Goal: Task Accomplishment & Management: Manage account settings

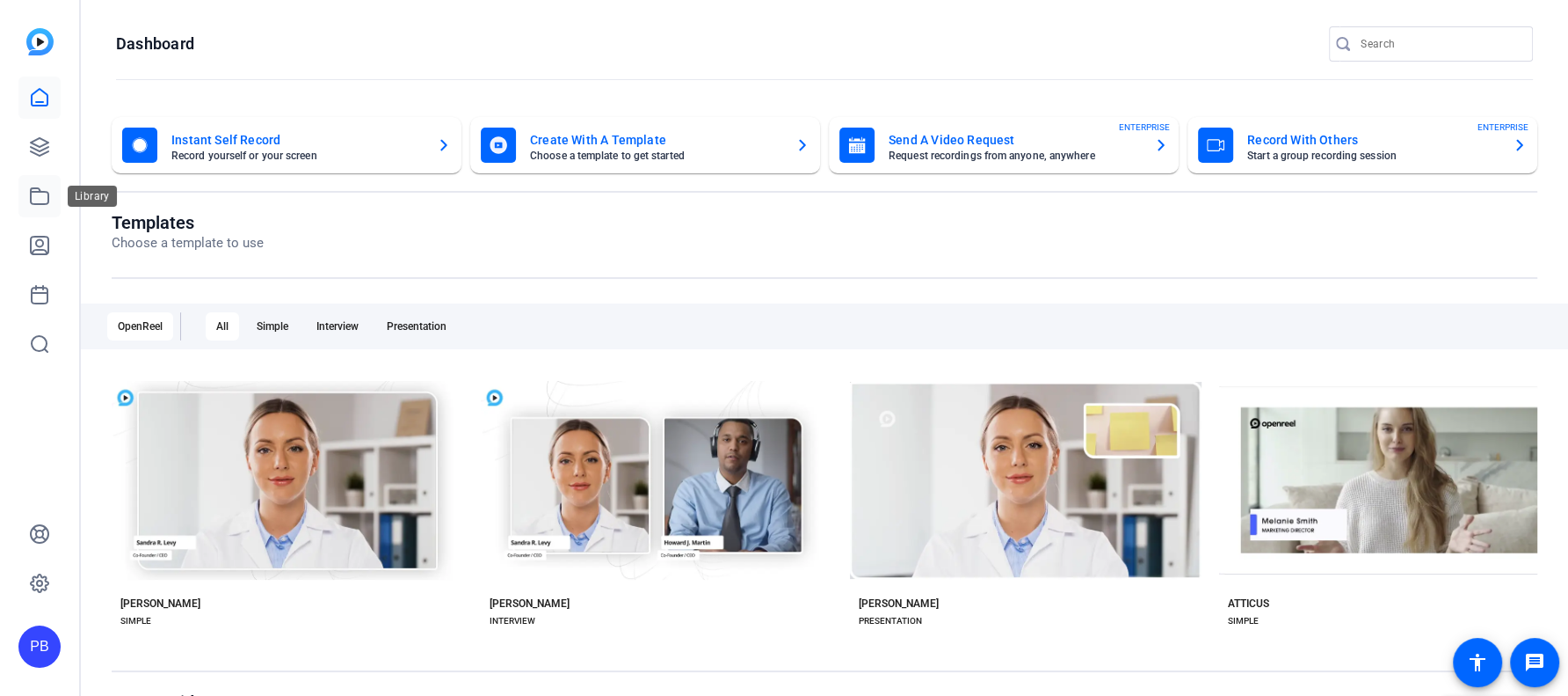
click at [38, 191] on icon at bounding box center [40, 196] width 18 height 16
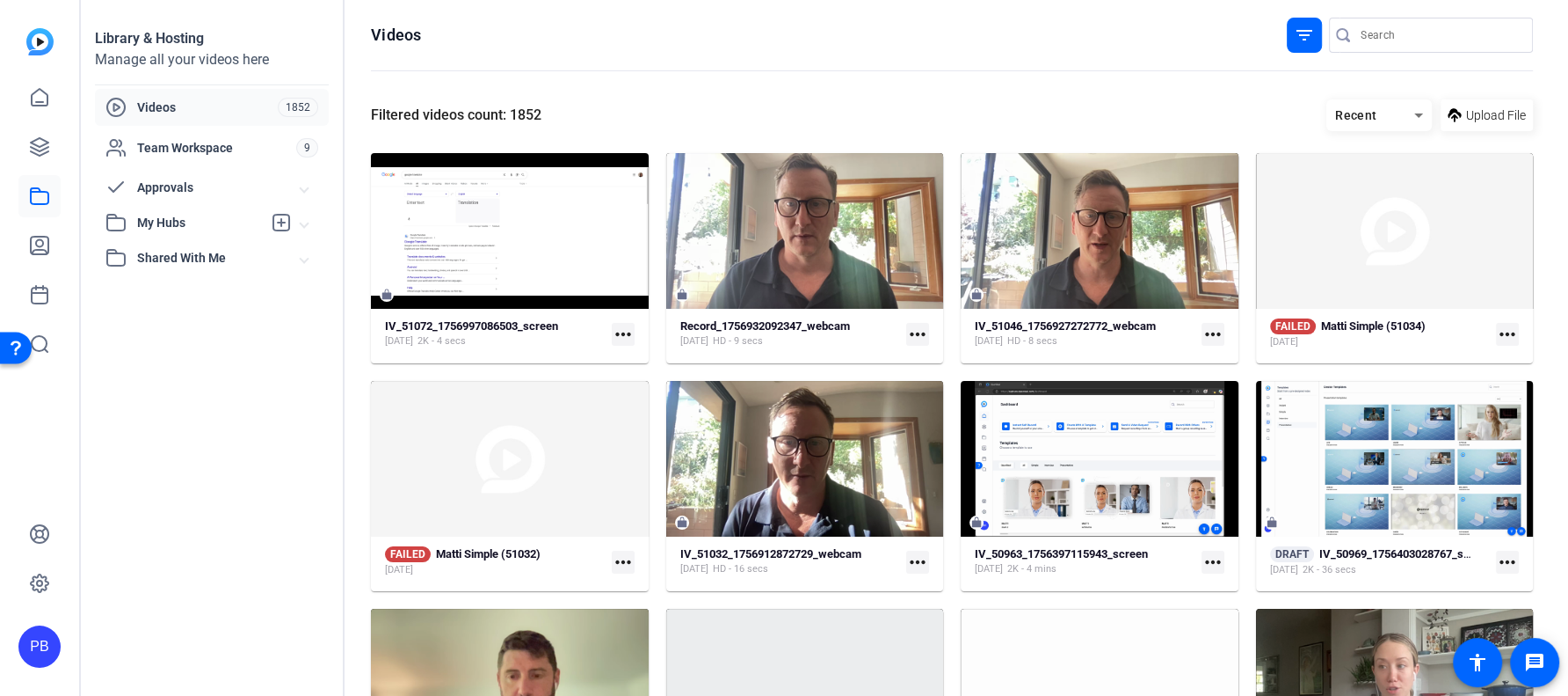
click at [188, 220] on span "My Hubs" at bounding box center [200, 223] width 125 height 18
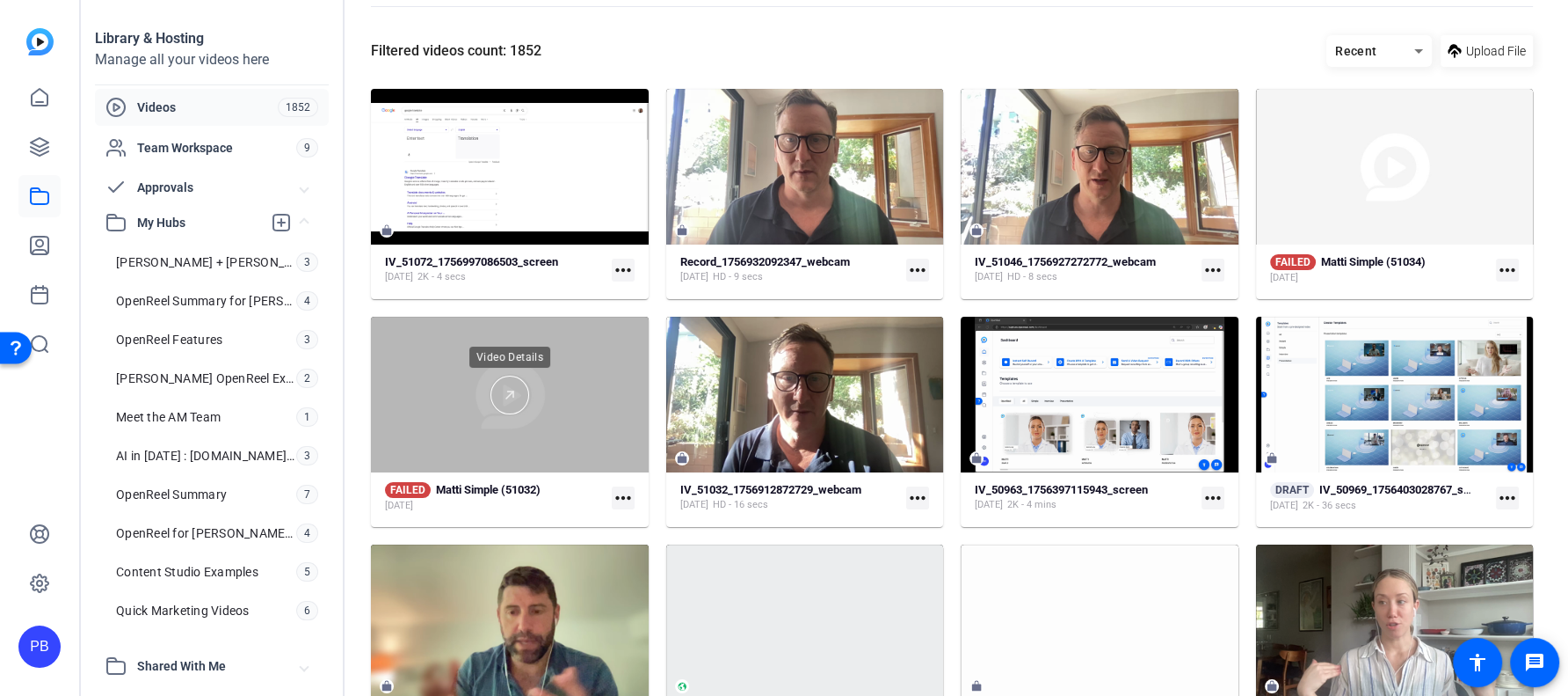
scroll to position [55, 0]
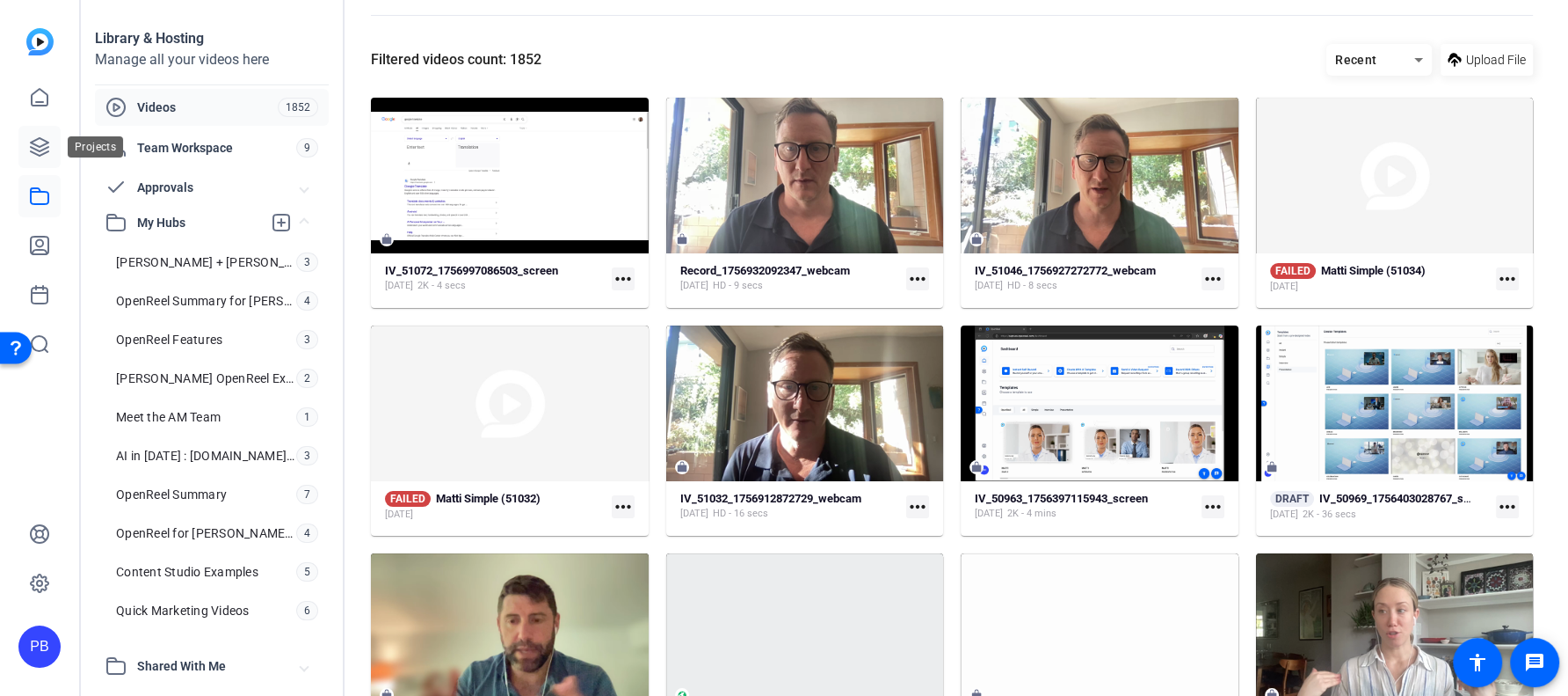
click at [44, 138] on icon at bounding box center [40, 147] width 21 height 21
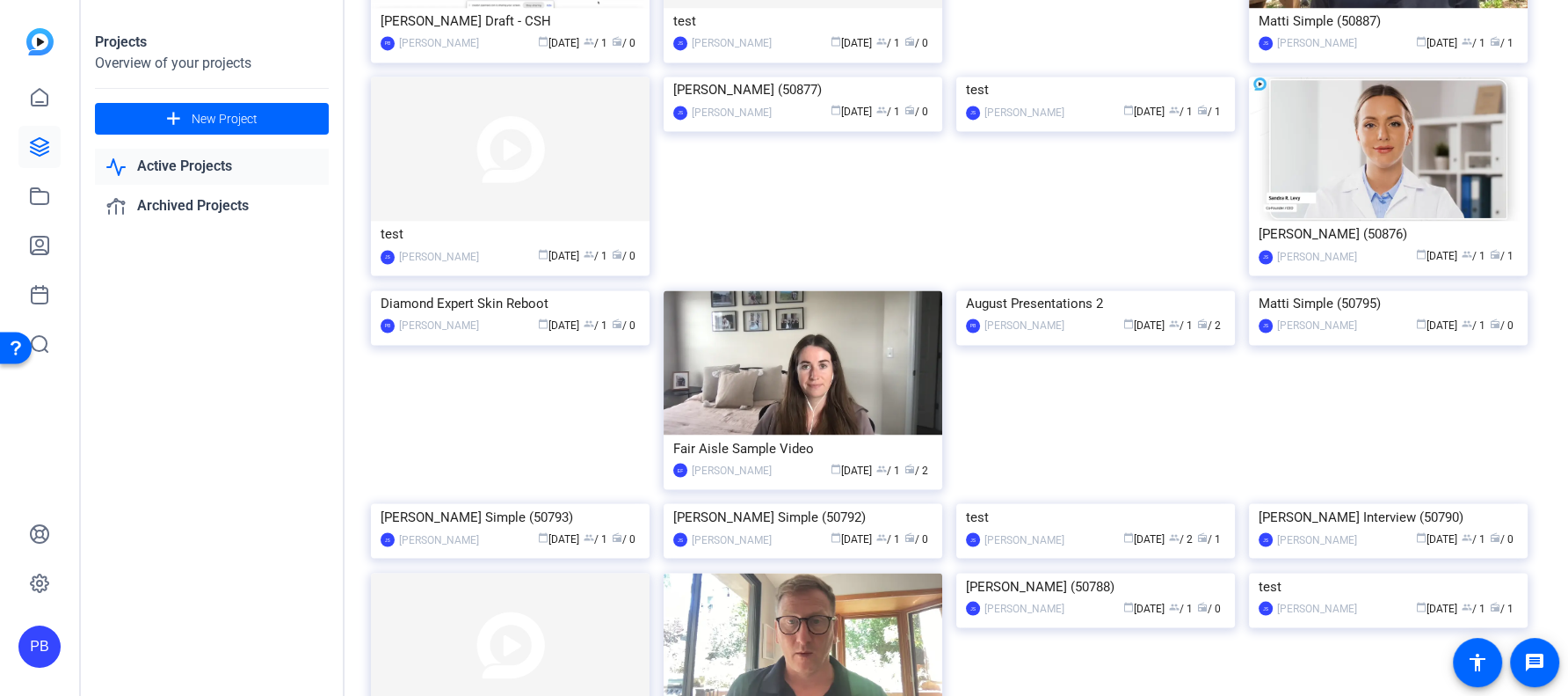
scroll to position [3037, 0]
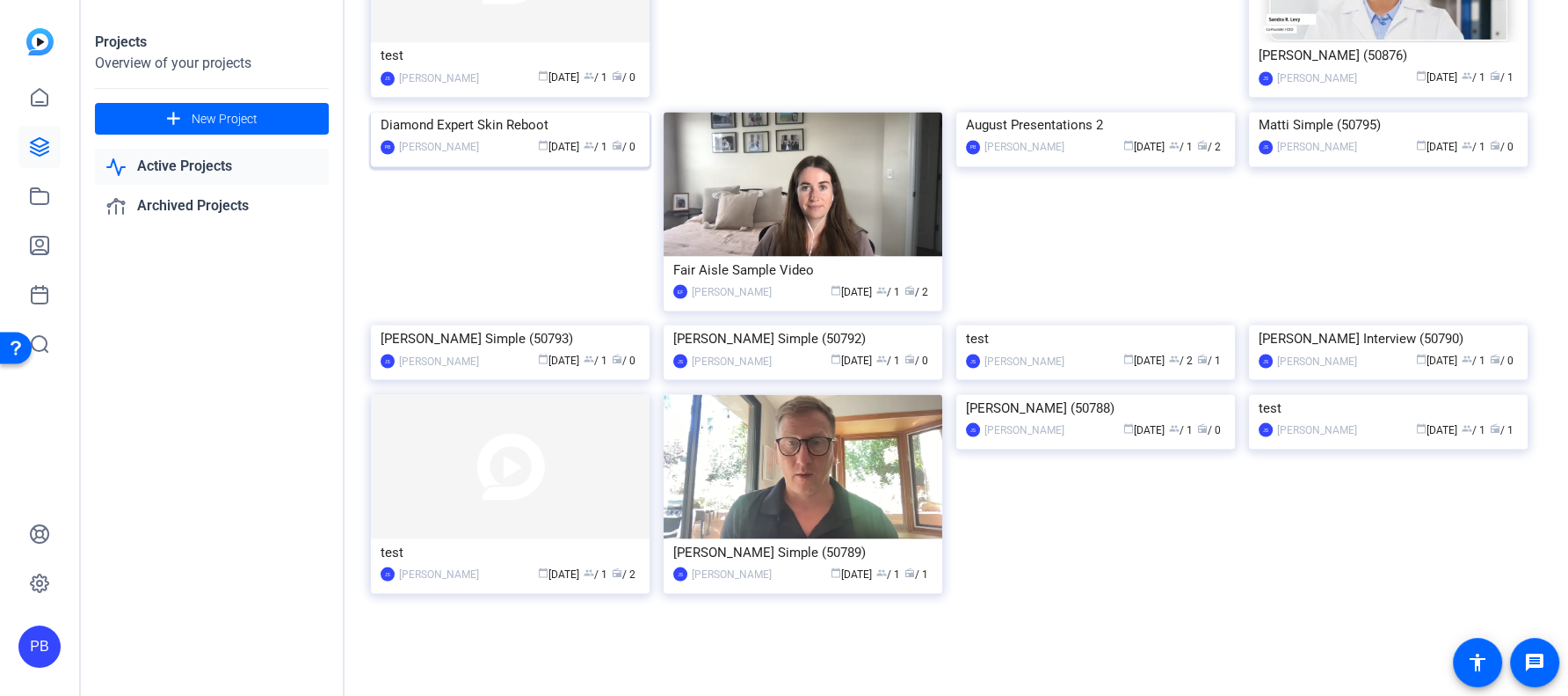
click at [541, 112] on img at bounding box center [510, 112] width 279 height 0
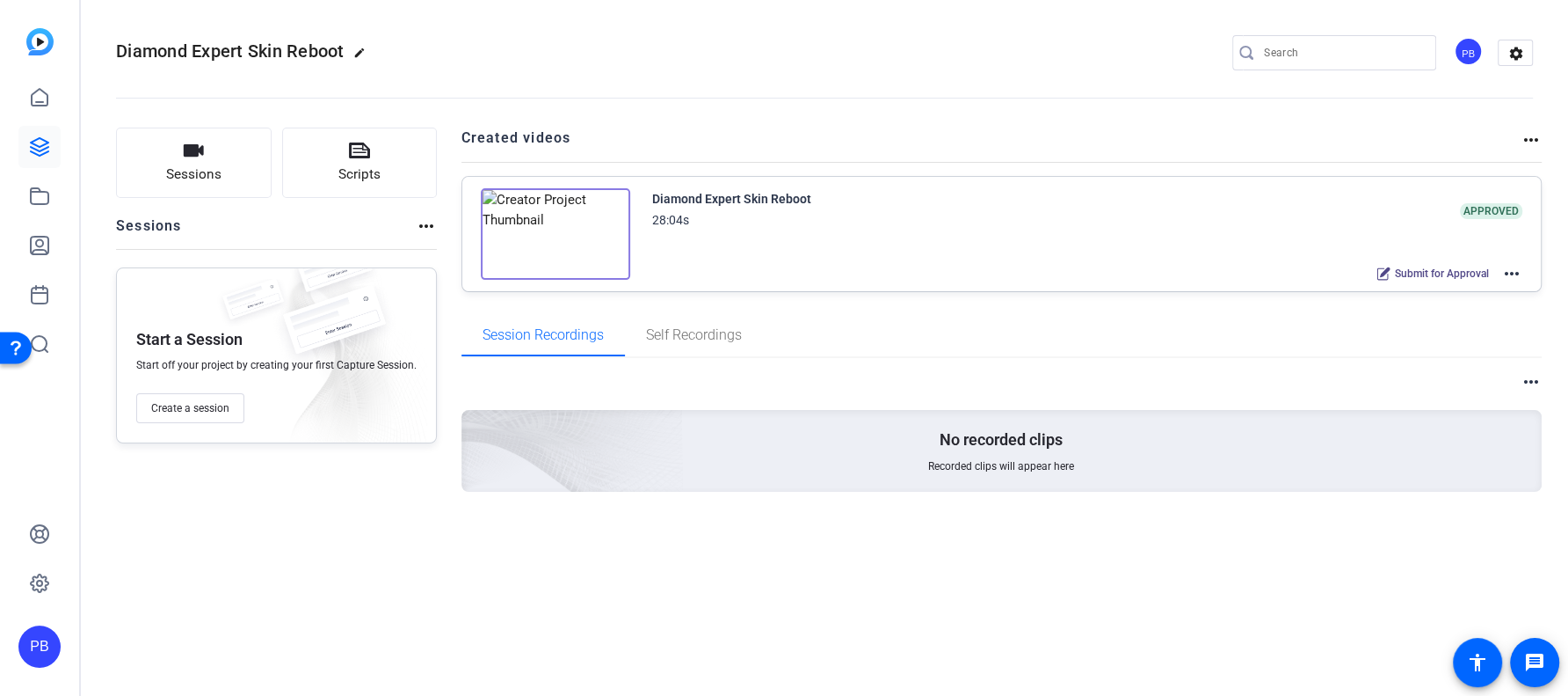
click at [1513, 278] on mat-icon "more_horiz" at bounding box center [1512, 274] width 21 height 21
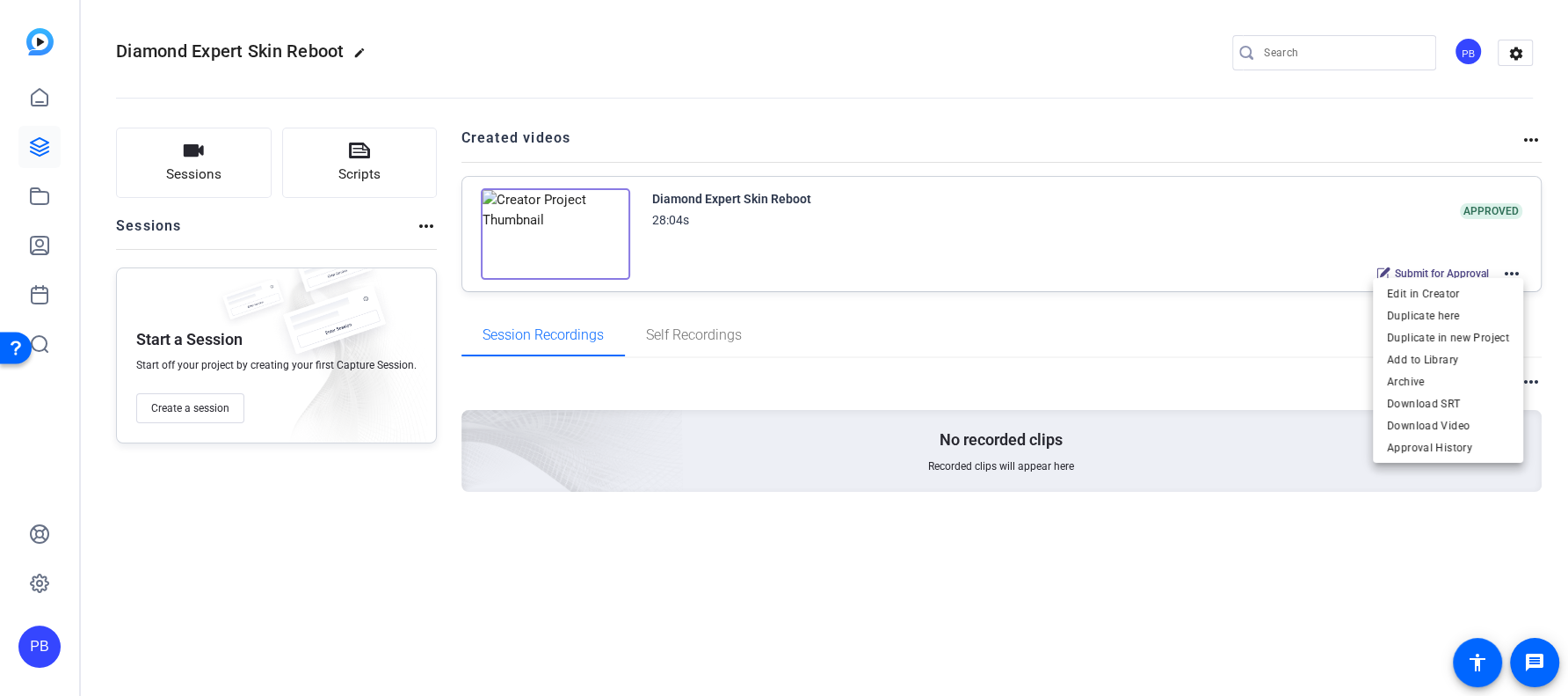
click at [1264, 320] on div at bounding box center [784, 348] width 1568 height 696
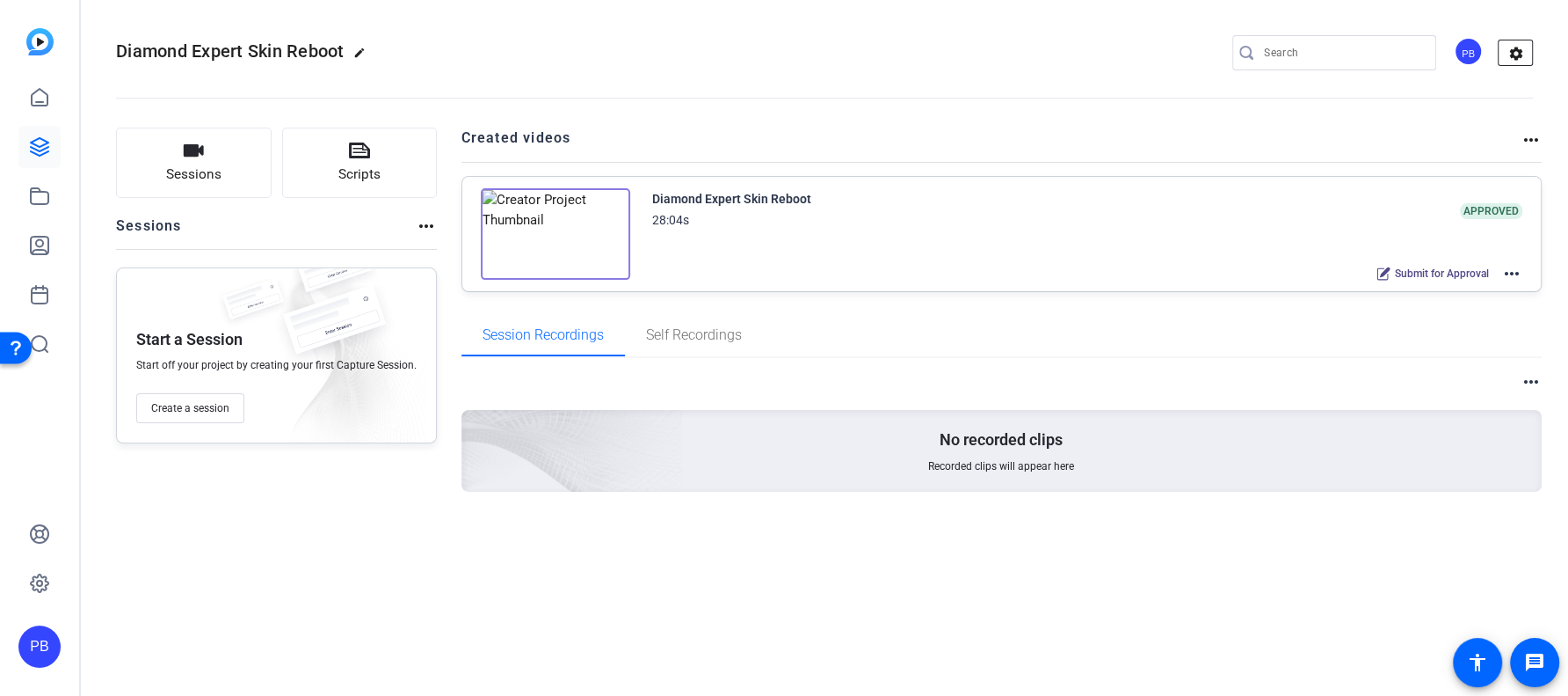
click at [1513, 45] on mat-icon "settings" at bounding box center [1516, 54] width 35 height 26
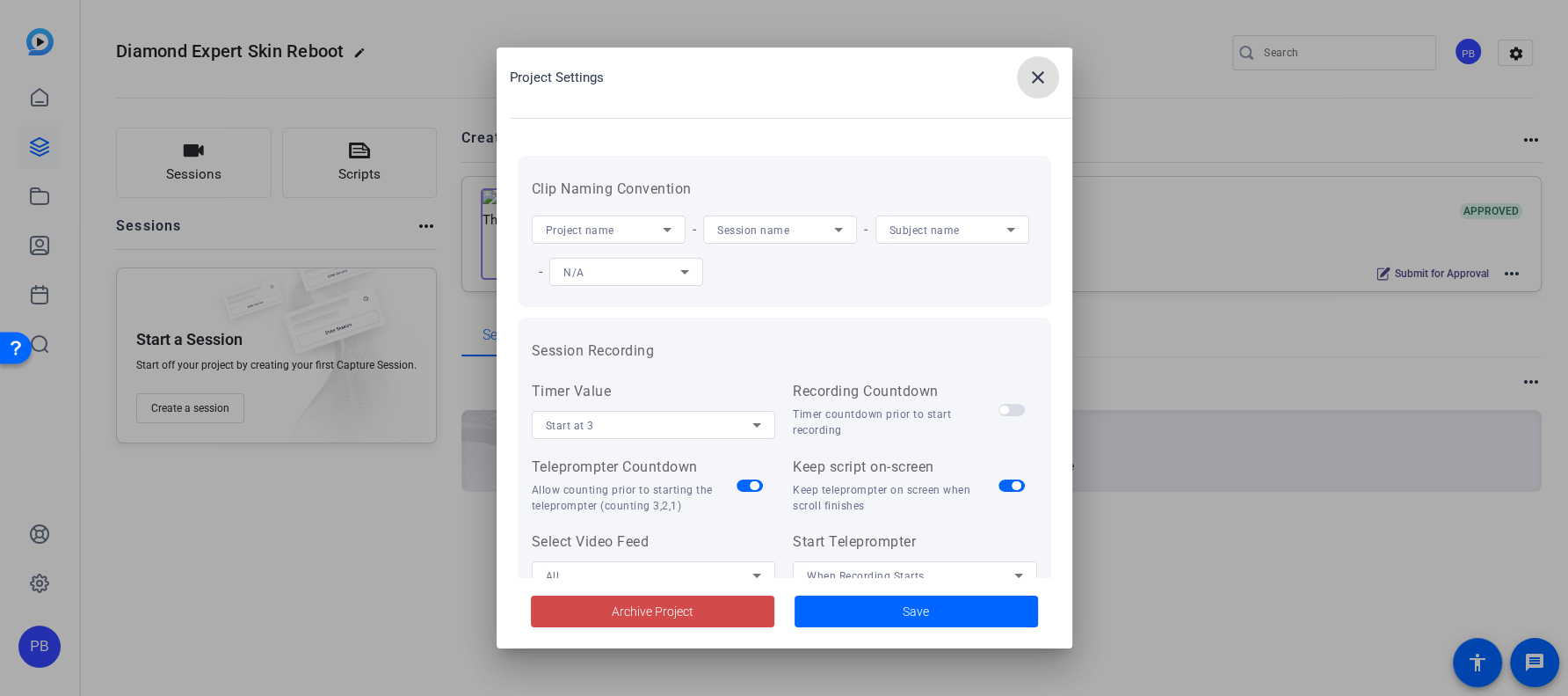
click at [711, 613] on span at bounding box center [653, 612] width 244 height 42
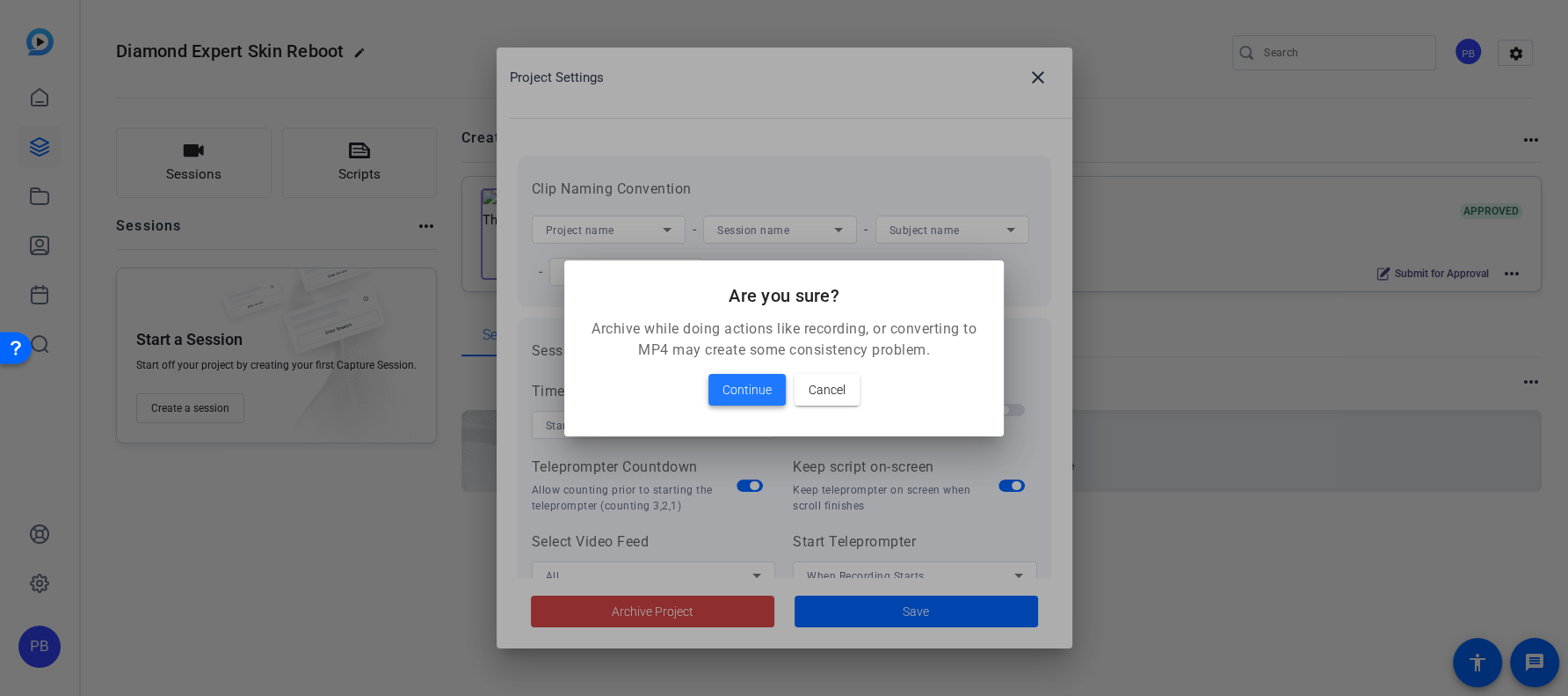
click at [743, 394] on span "Continue" at bounding box center [748, 390] width 49 height 21
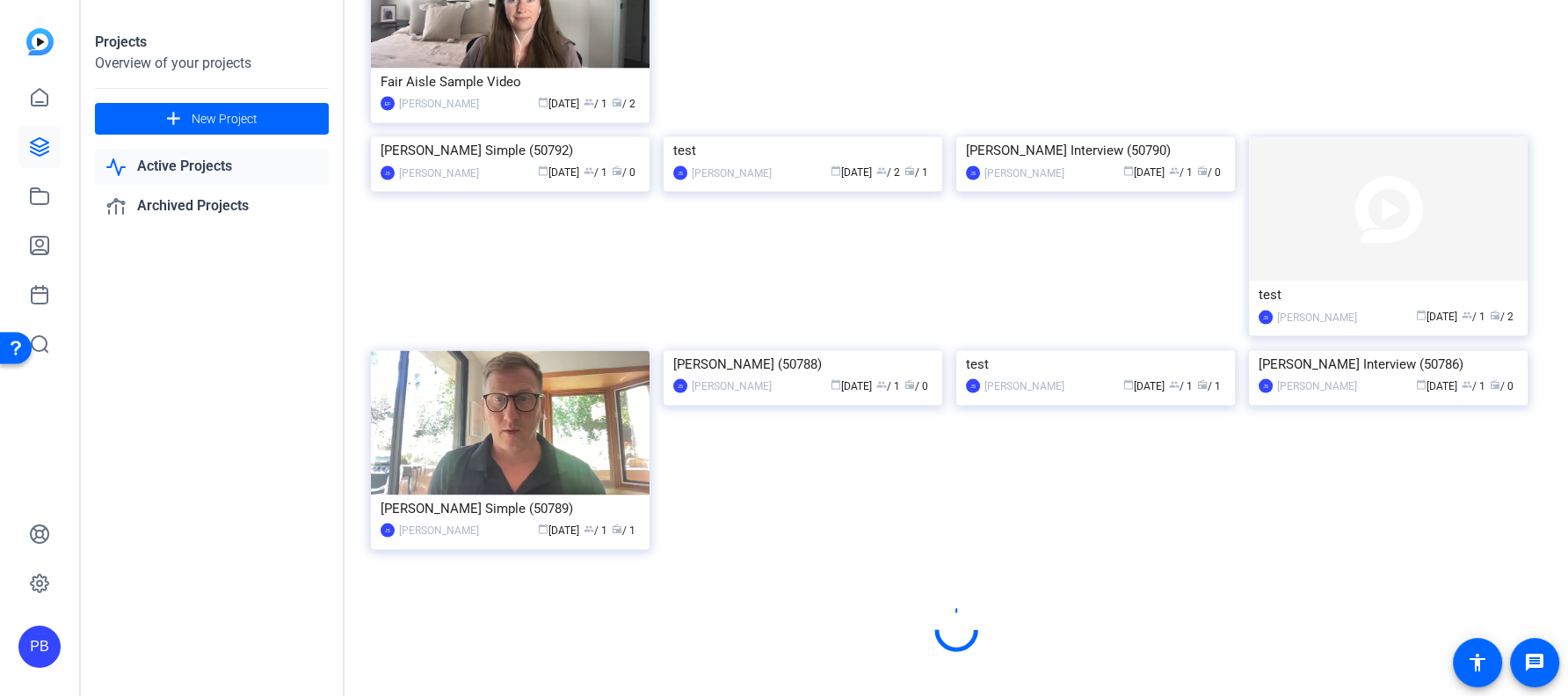
scroll to position [3237, 0]
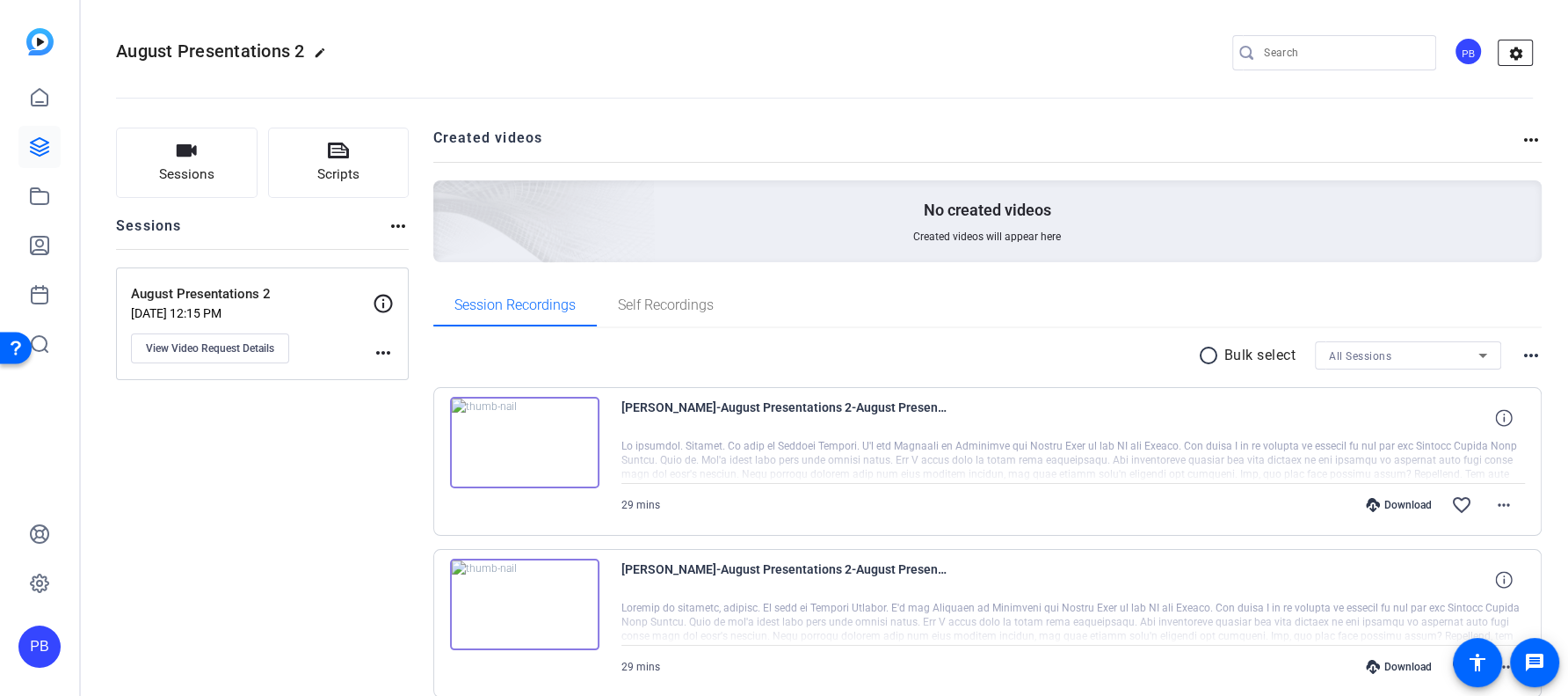
click at [1519, 49] on mat-icon "settings" at bounding box center [1516, 54] width 35 height 26
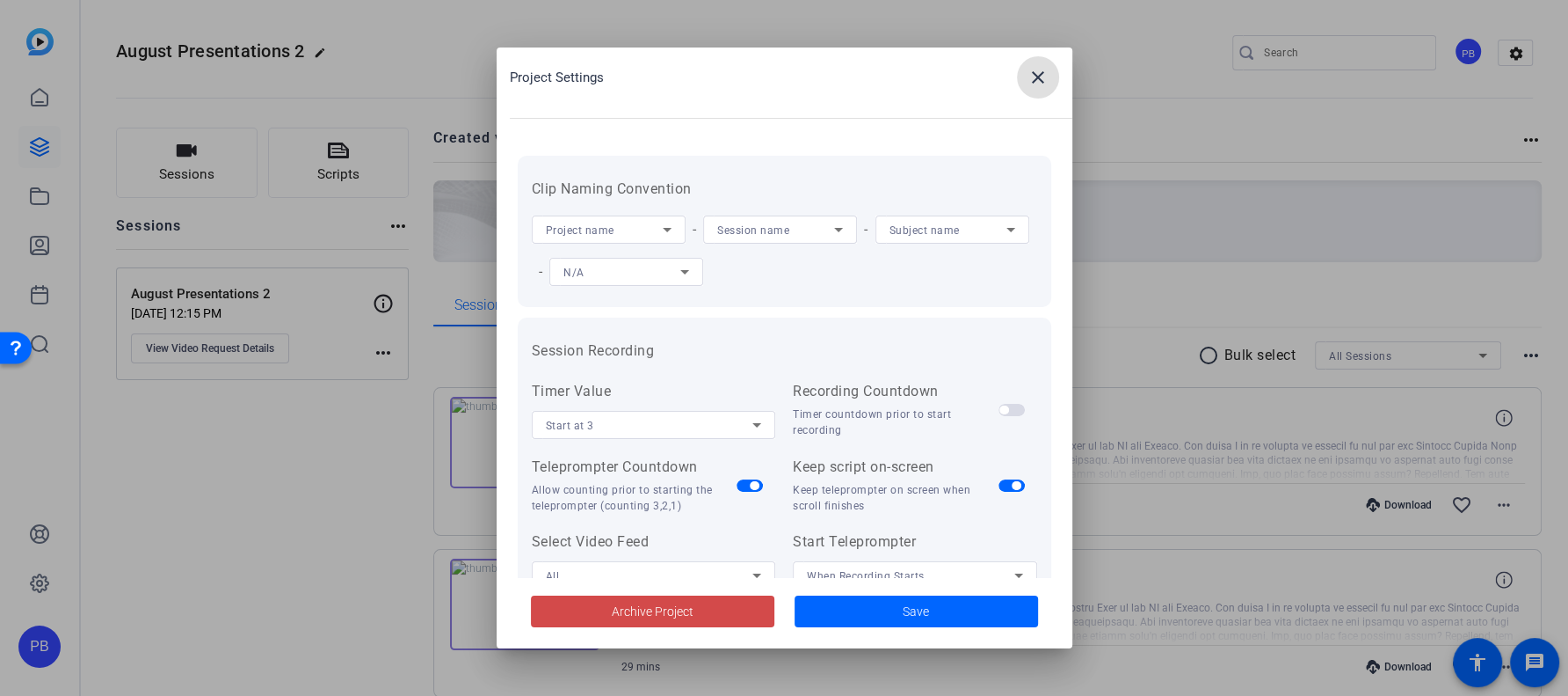
click at [738, 611] on span at bounding box center [653, 612] width 244 height 42
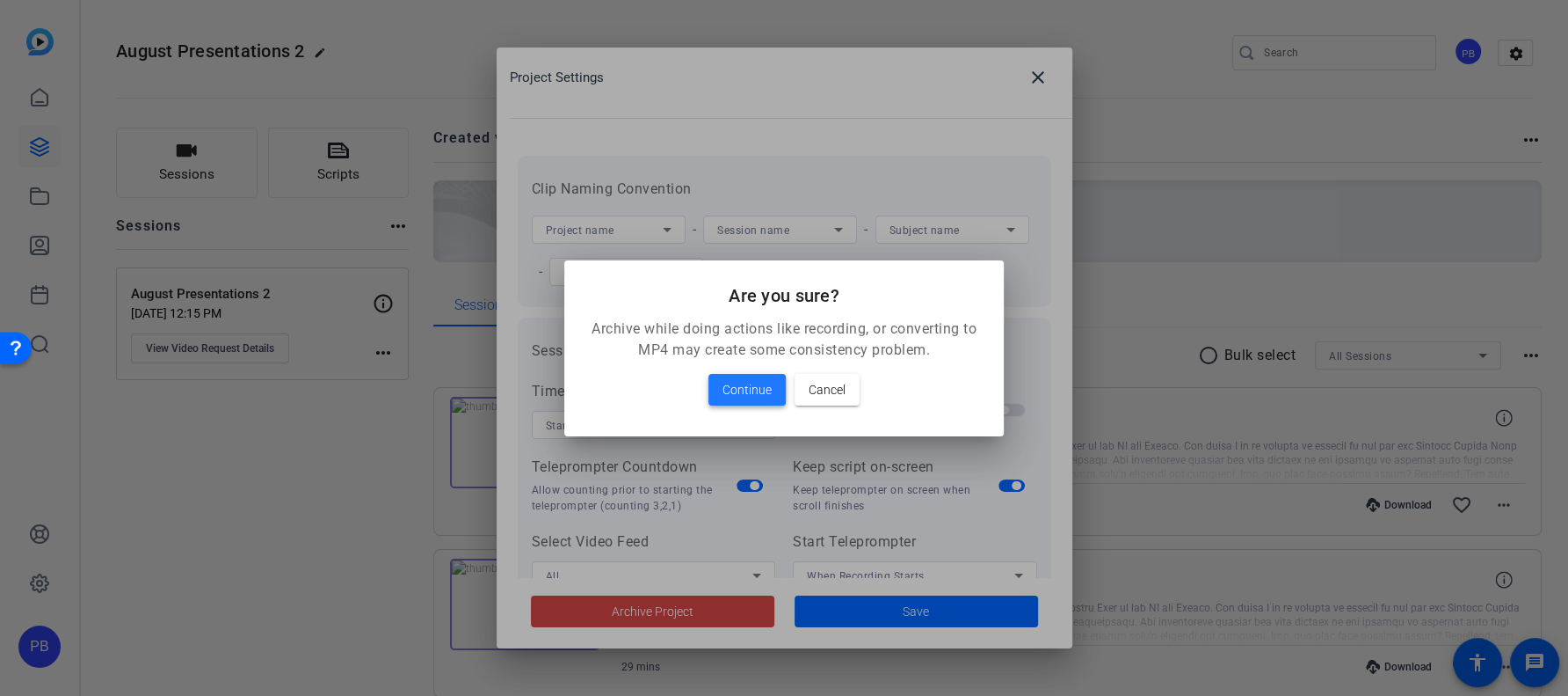
click at [772, 369] on span at bounding box center [748, 390] width 77 height 42
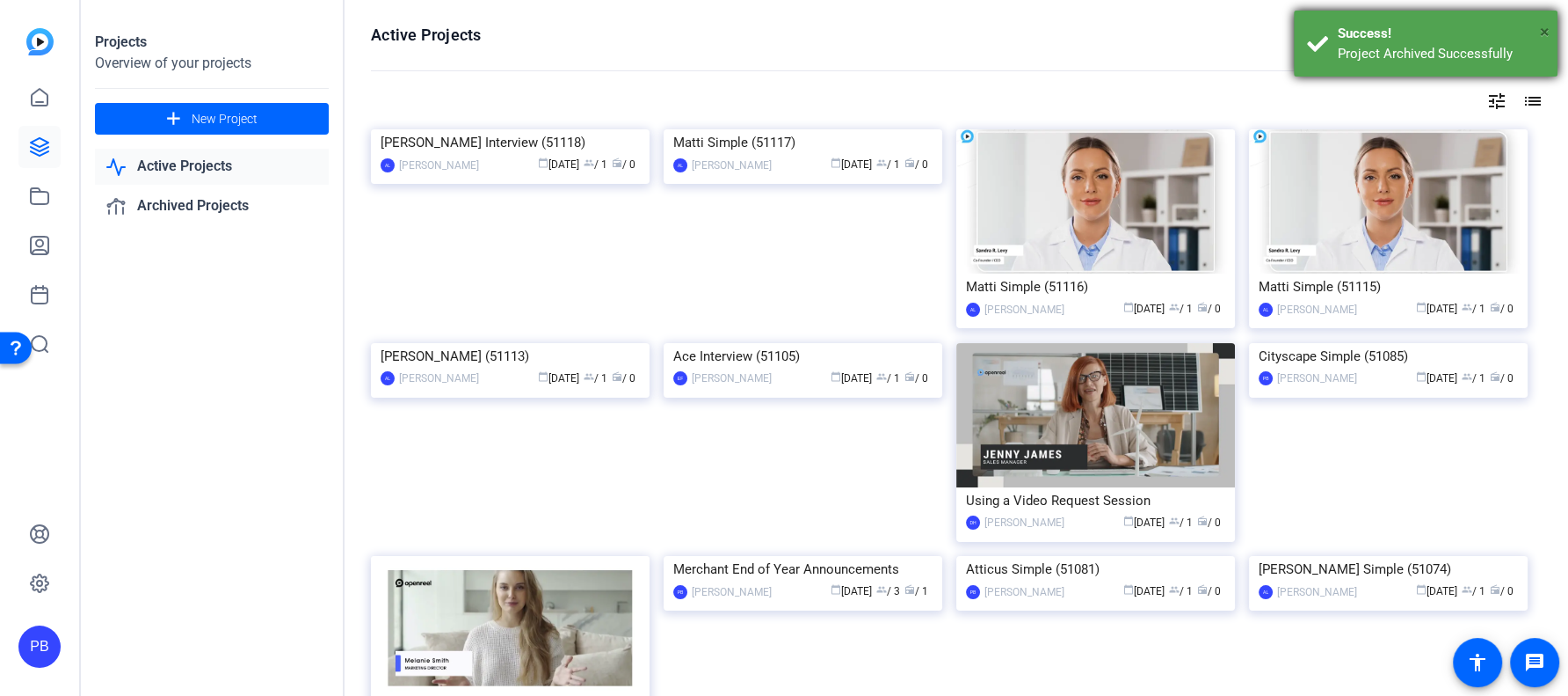
click at [1541, 31] on span "×" at bounding box center [1544, 32] width 10 height 21
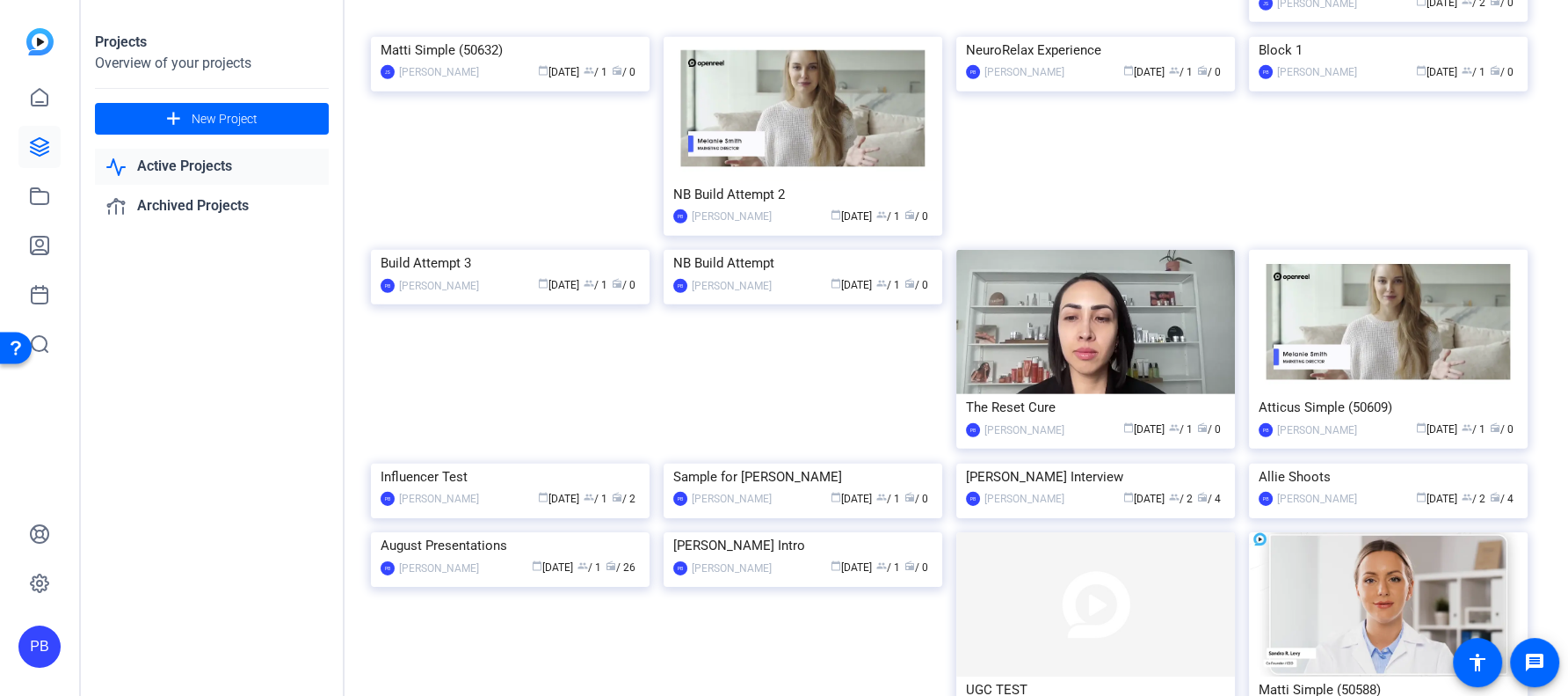
scroll to position [5203, 0]
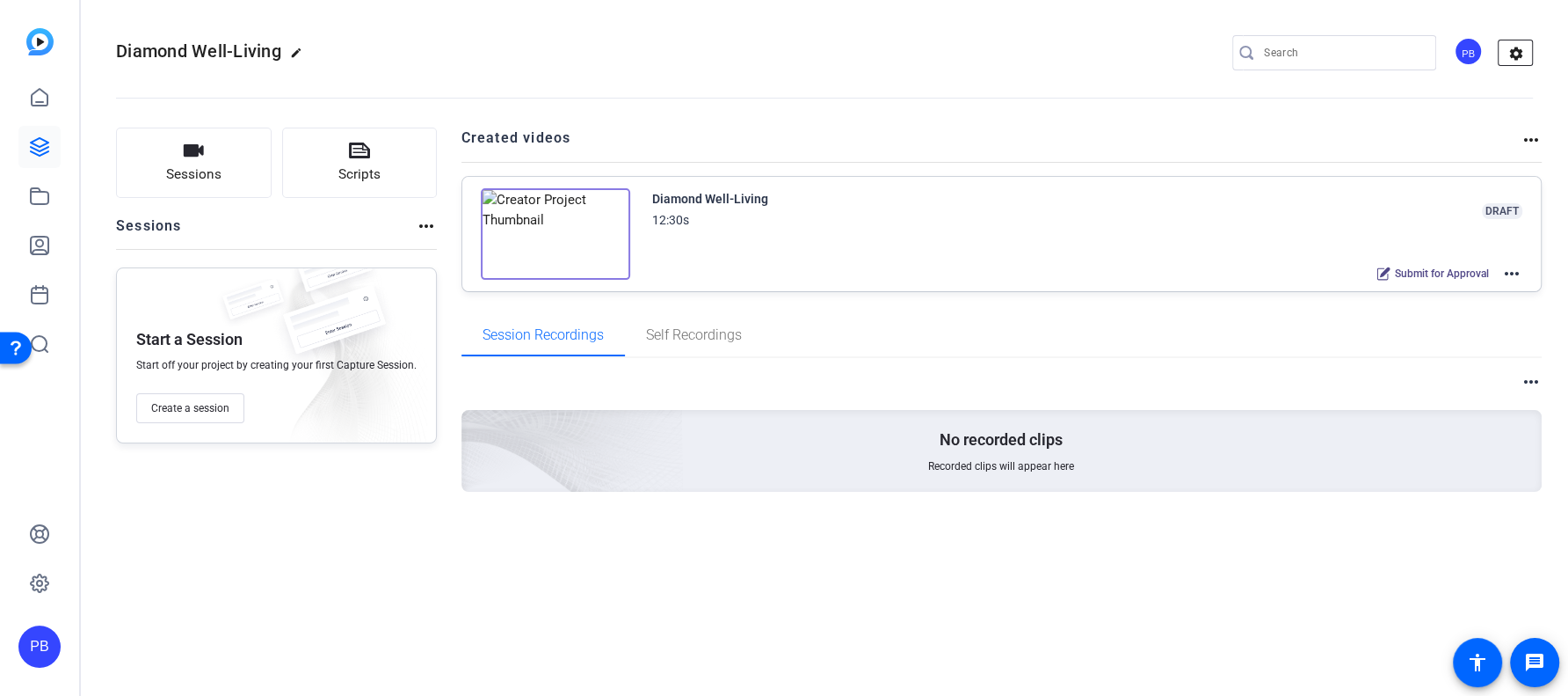
click at [1506, 57] on mat-icon "settings" at bounding box center [1516, 54] width 35 height 26
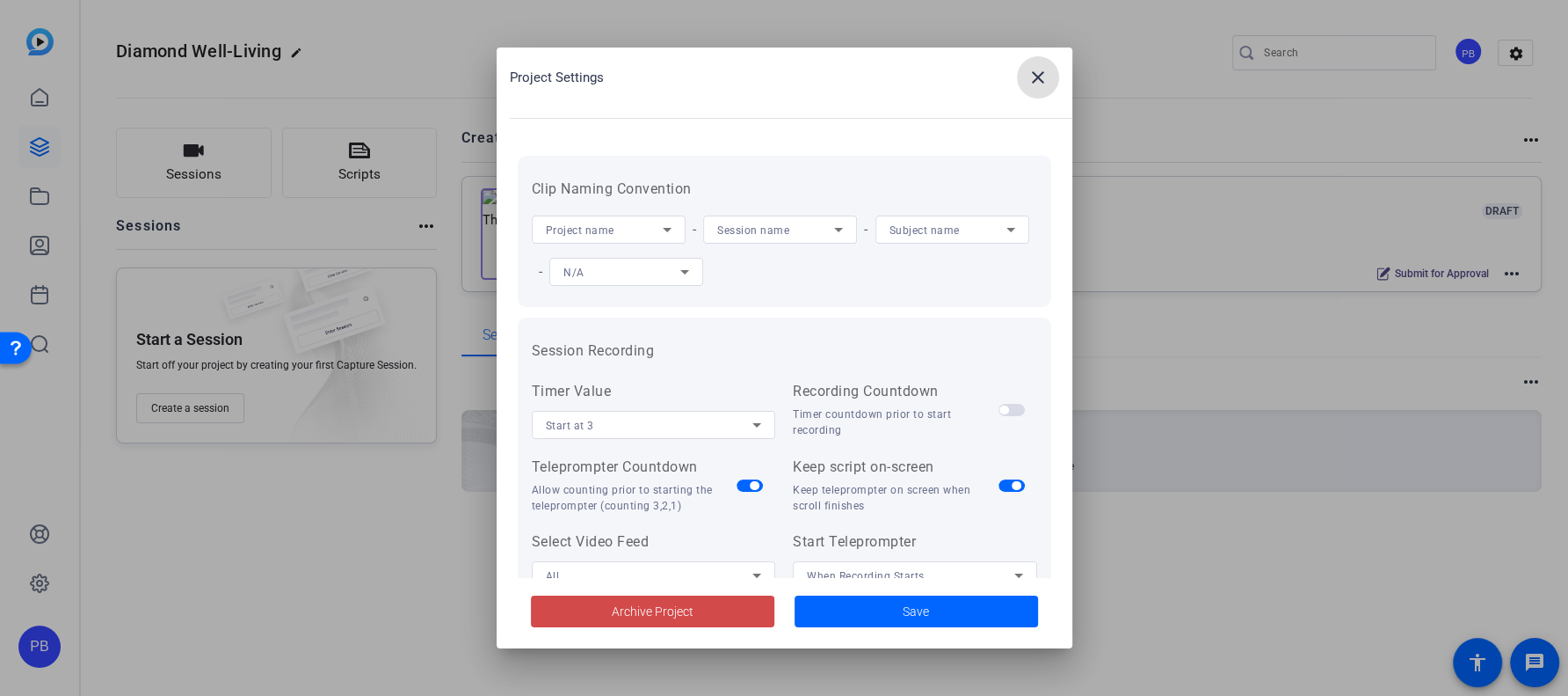
click at [688, 609] on span "Archive Project" at bounding box center [653, 612] width 82 height 18
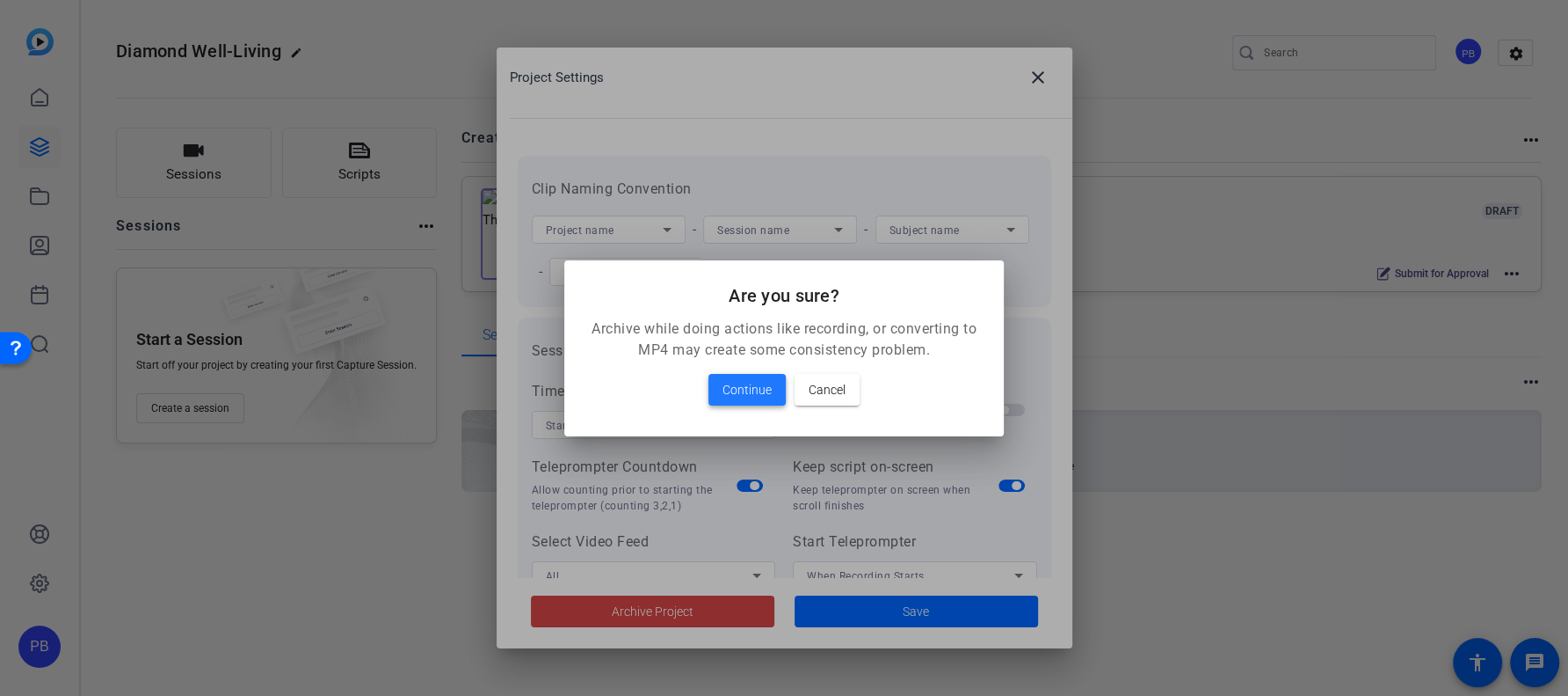
click at [755, 389] on span "Continue" at bounding box center [748, 390] width 49 height 21
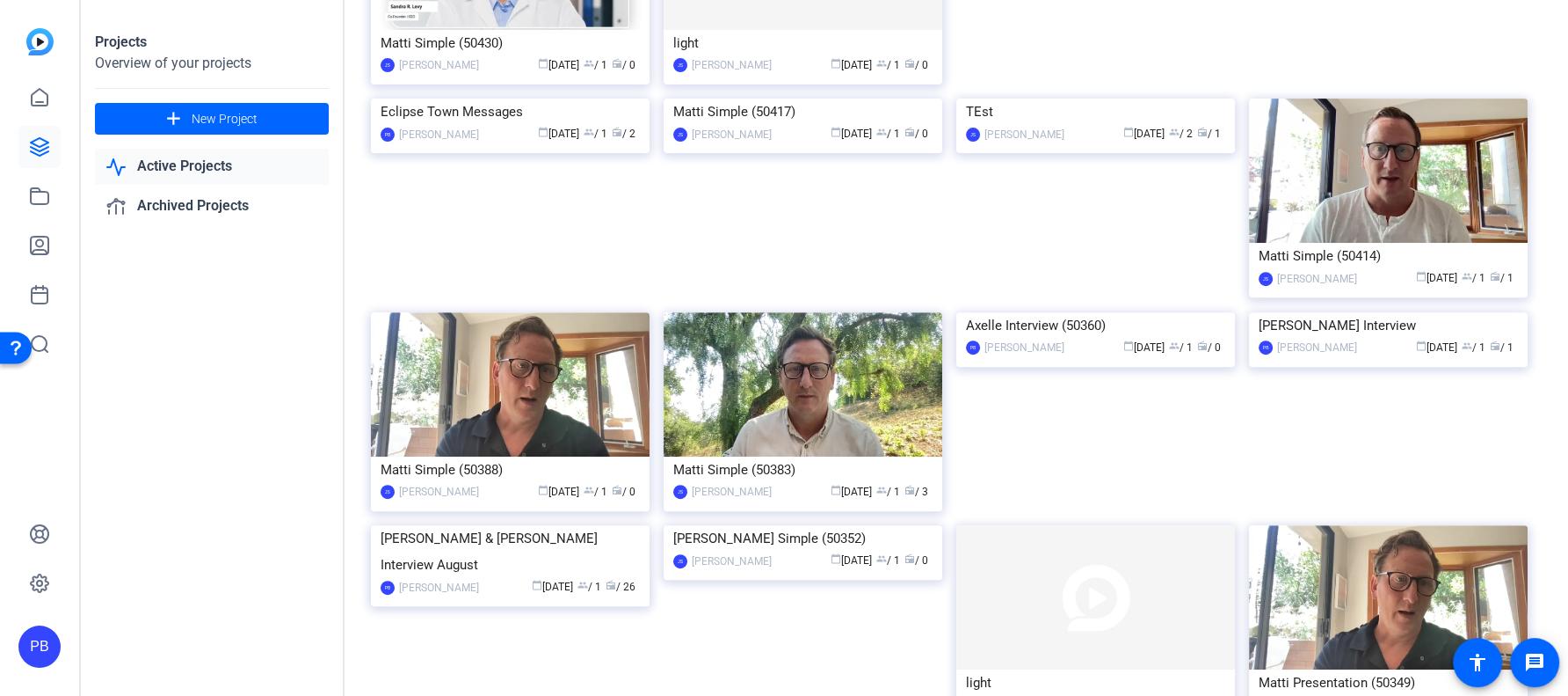
scroll to position [7249, 0]
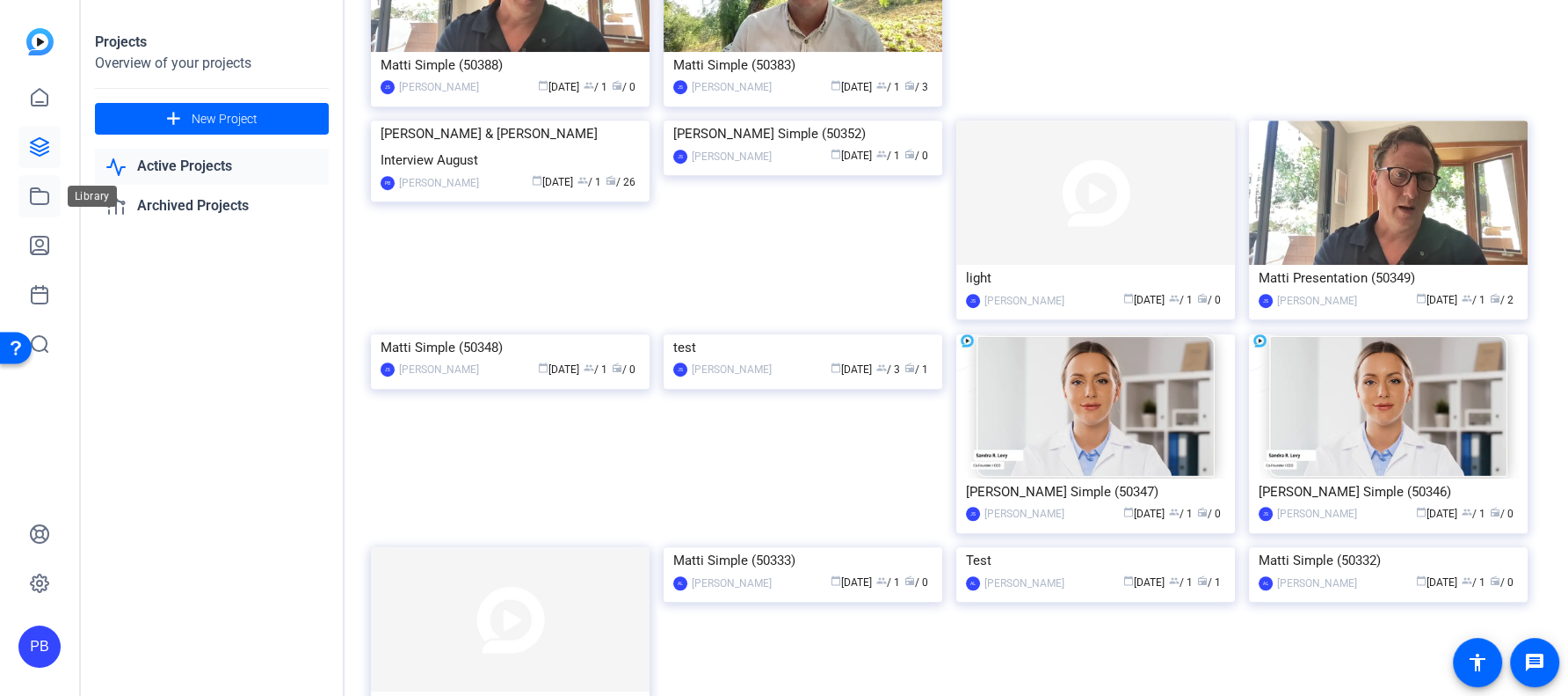
click at [40, 194] on icon at bounding box center [40, 196] width 21 height 21
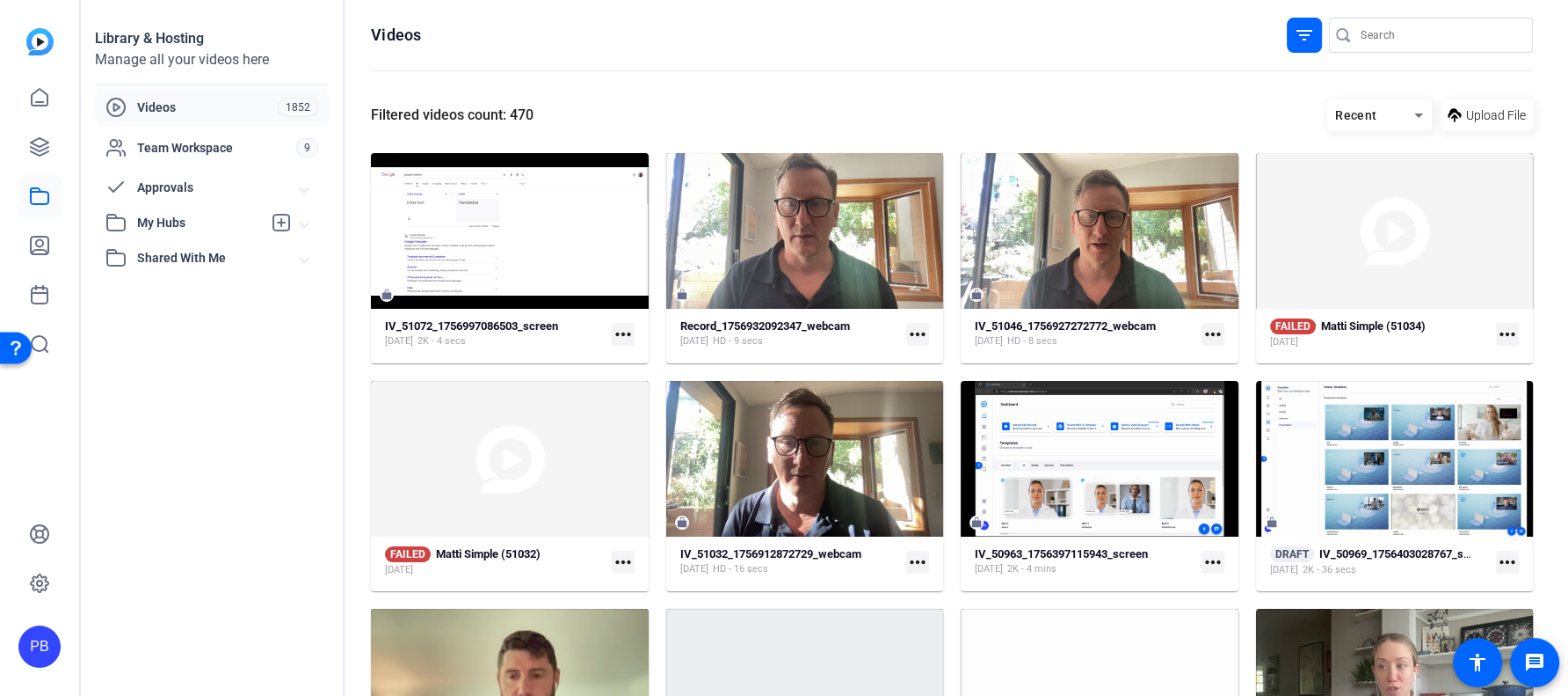
click at [1298, 40] on mat-icon "filter_list" at bounding box center [1304, 35] width 21 height 21
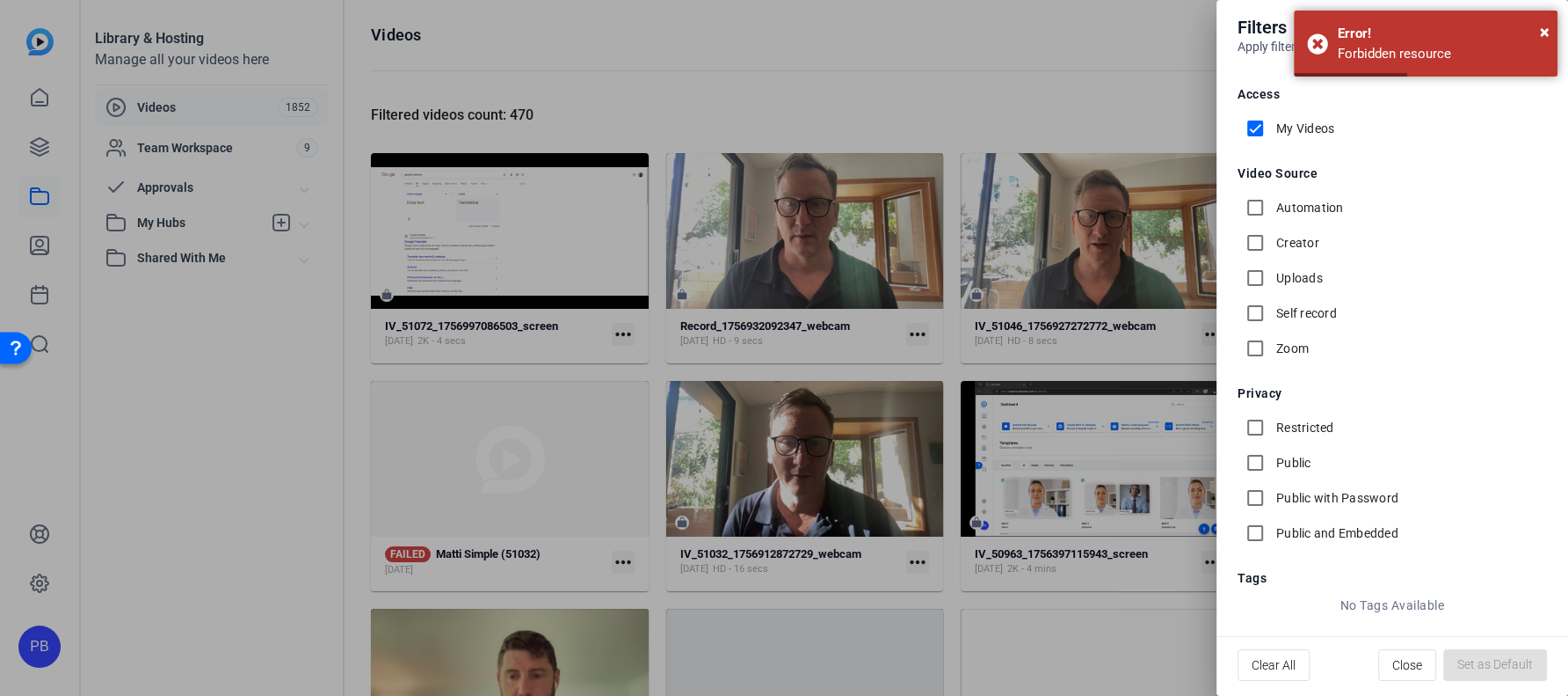
click at [1261, 126] on input "My Videos" at bounding box center [1255, 128] width 35 height 35
checkbox input "false"
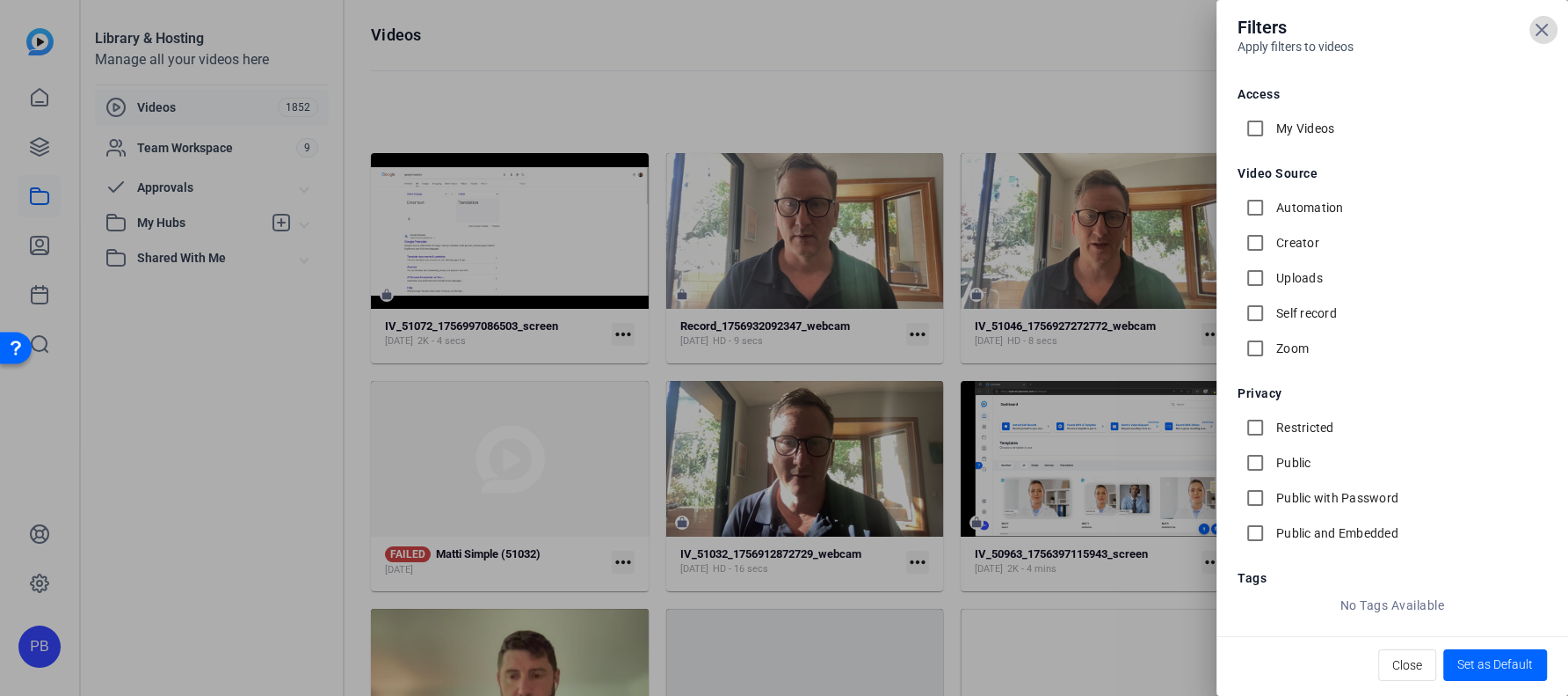
click at [1536, 29] on icon at bounding box center [1542, 30] width 21 height 21
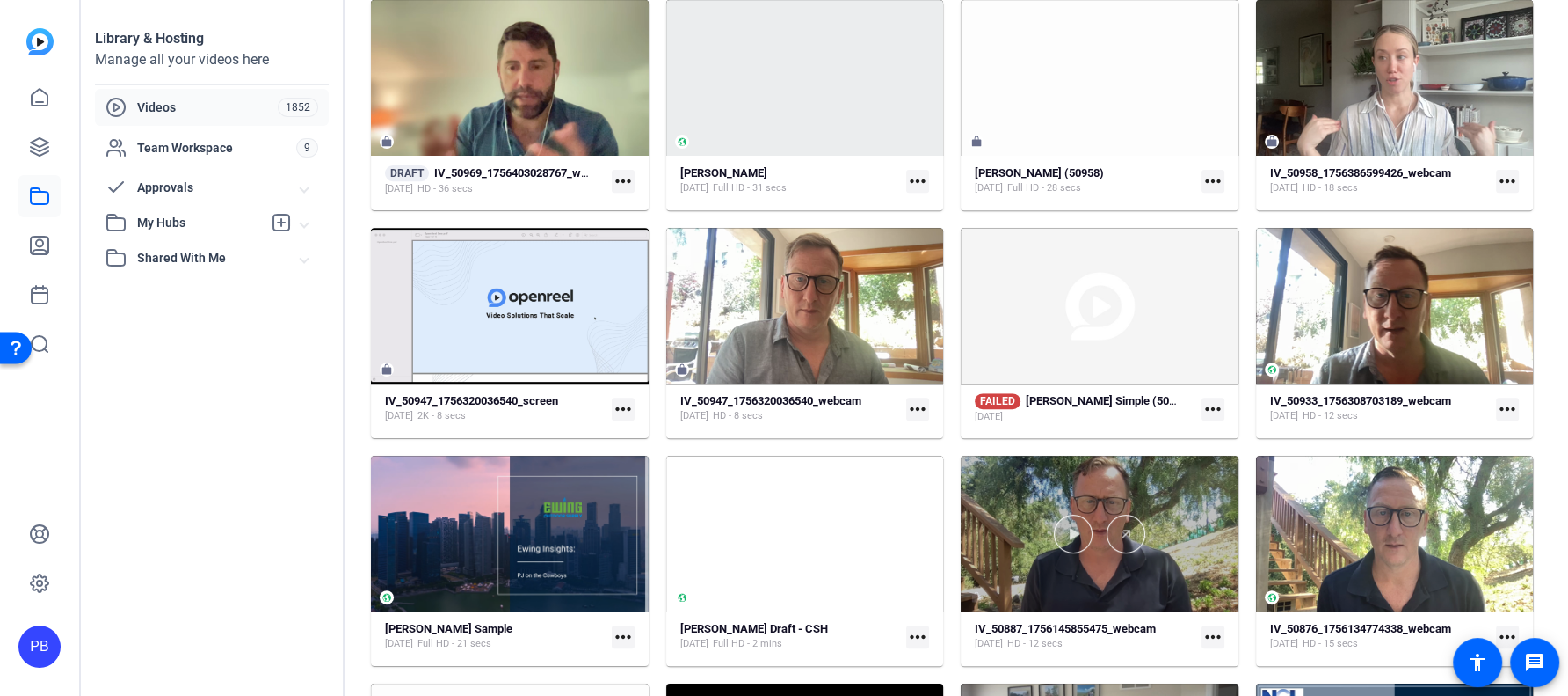
scroll to position [810, 0]
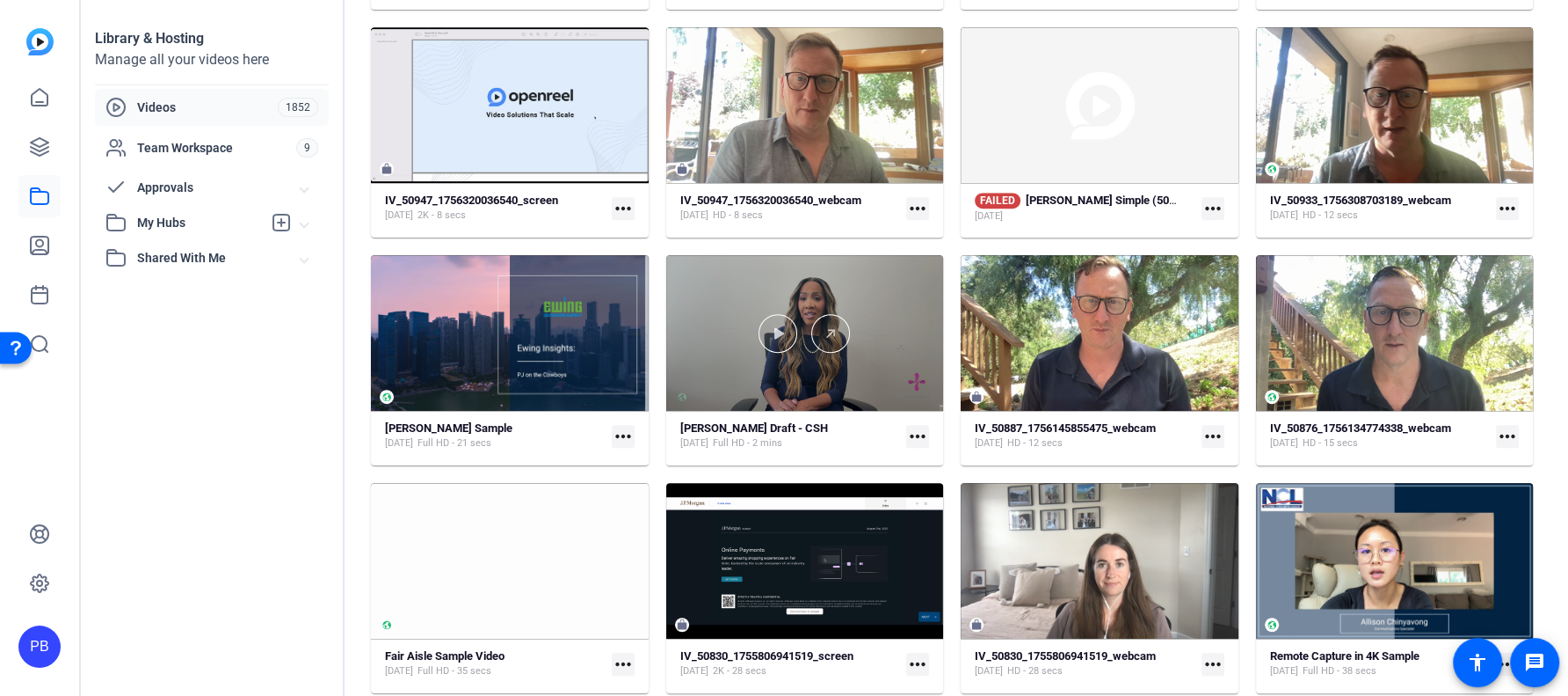
click at [887, 388] on div at bounding box center [806, 333] width 278 height 156
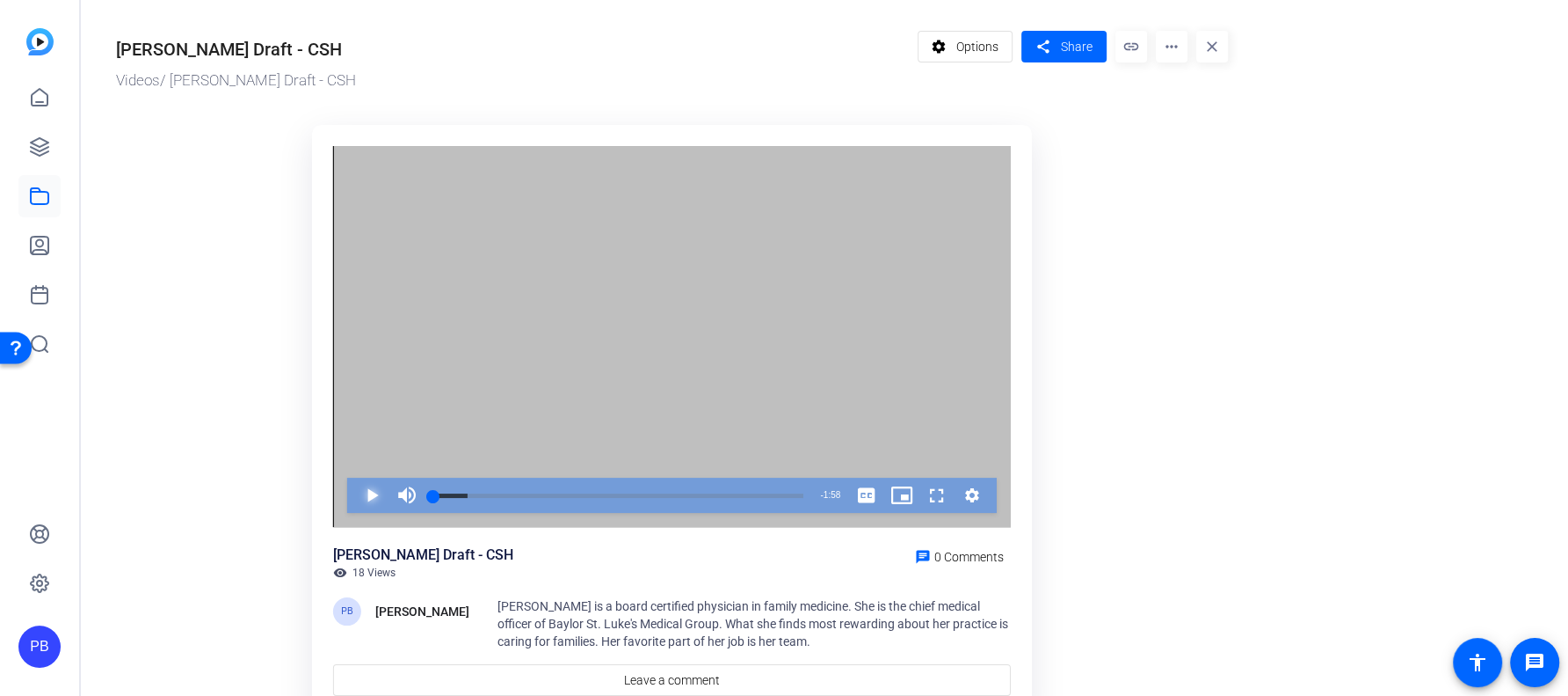
click at [354, 490] on span "Video Player" at bounding box center [354, 495] width 0 height 35
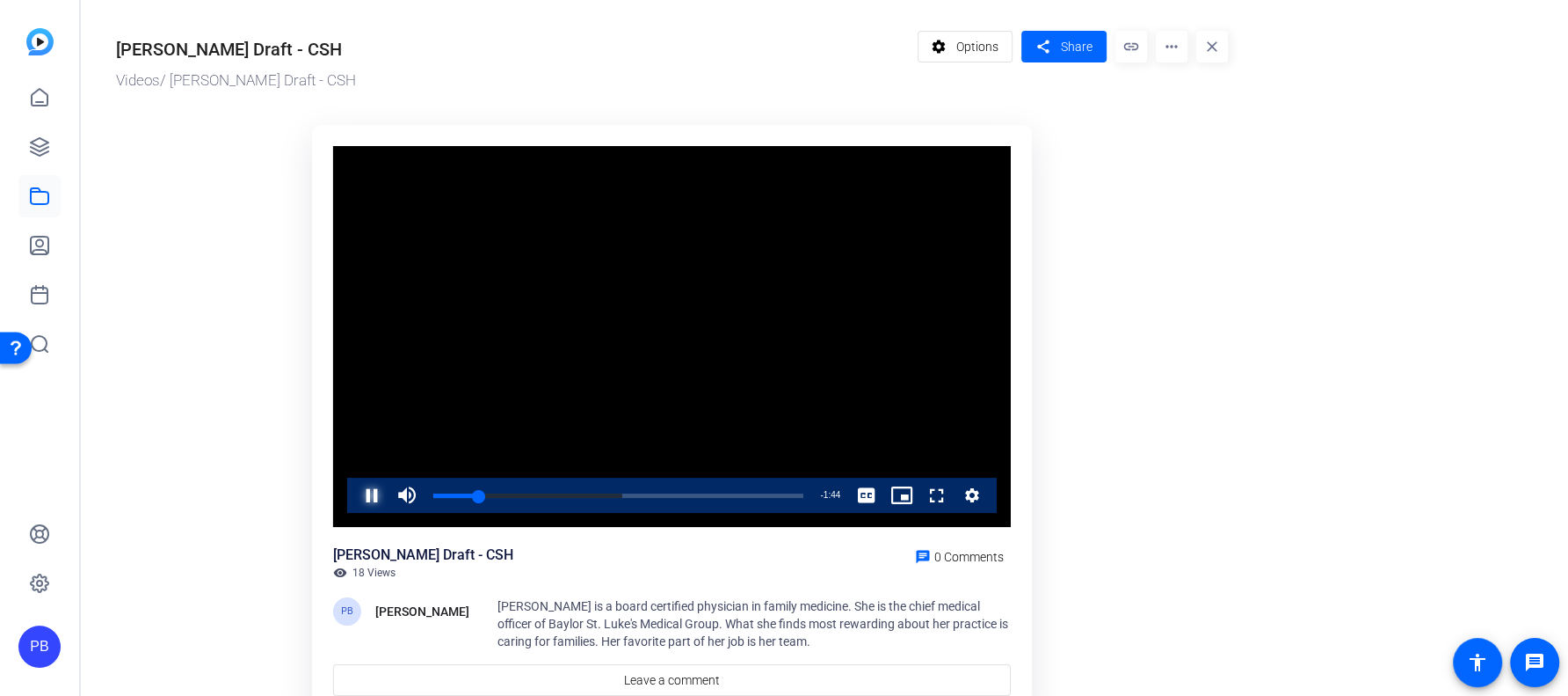
click at [354, 493] on span "Video Player" at bounding box center [354, 495] width 0 height 35
click at [1171, 48] on mat-icon "more_horiz" at bounding box center [1172, 47] width 32 height 32
click at [1081, 237] on div at bounding box center [784, 348] width 1568 height 696
click at [1182, 50] on mat-icon "more_horiz" at bounding box center [1172, 47] width 32 height 32
click at [47, 188] on div at bounding box center [784, 348] width 1568 height 696
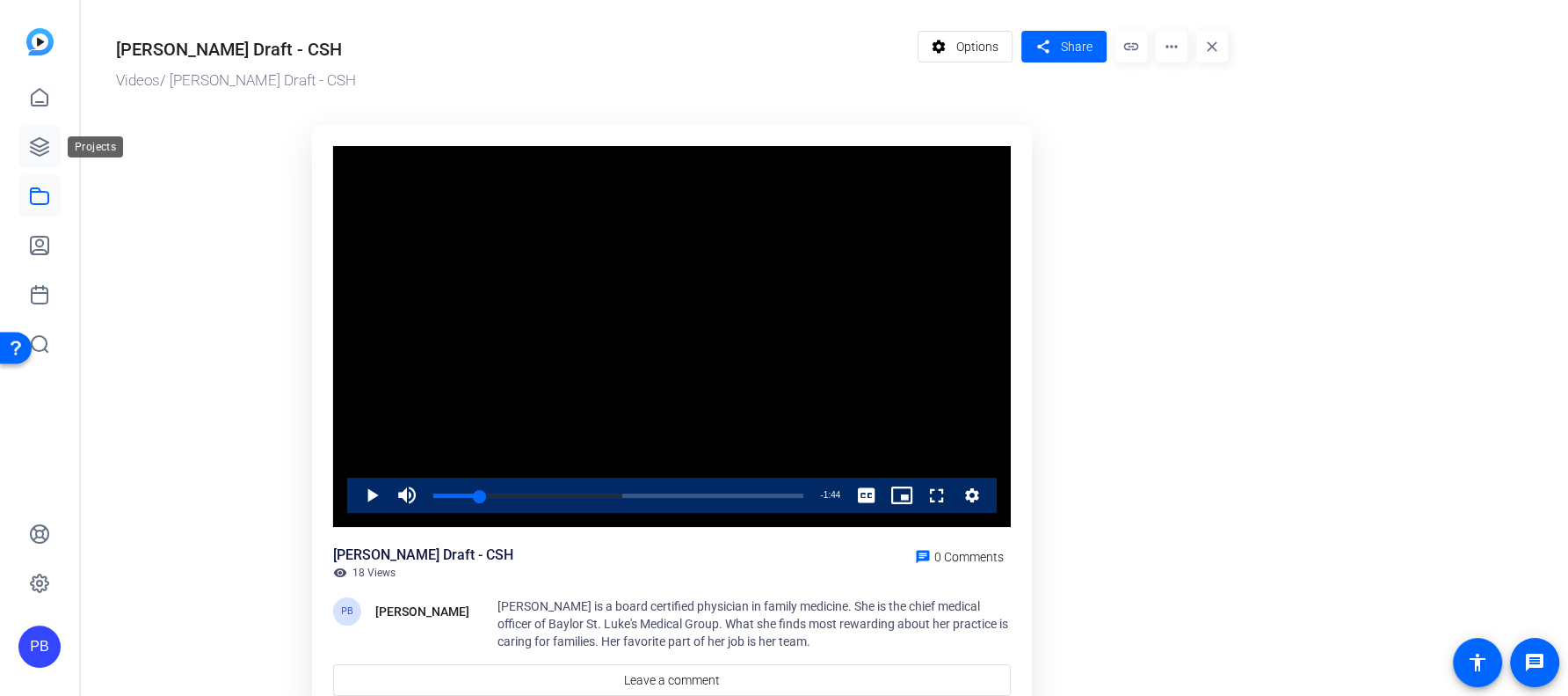
click at [35, 143] on icon at bounding box center [40, 147] width 21 height 21
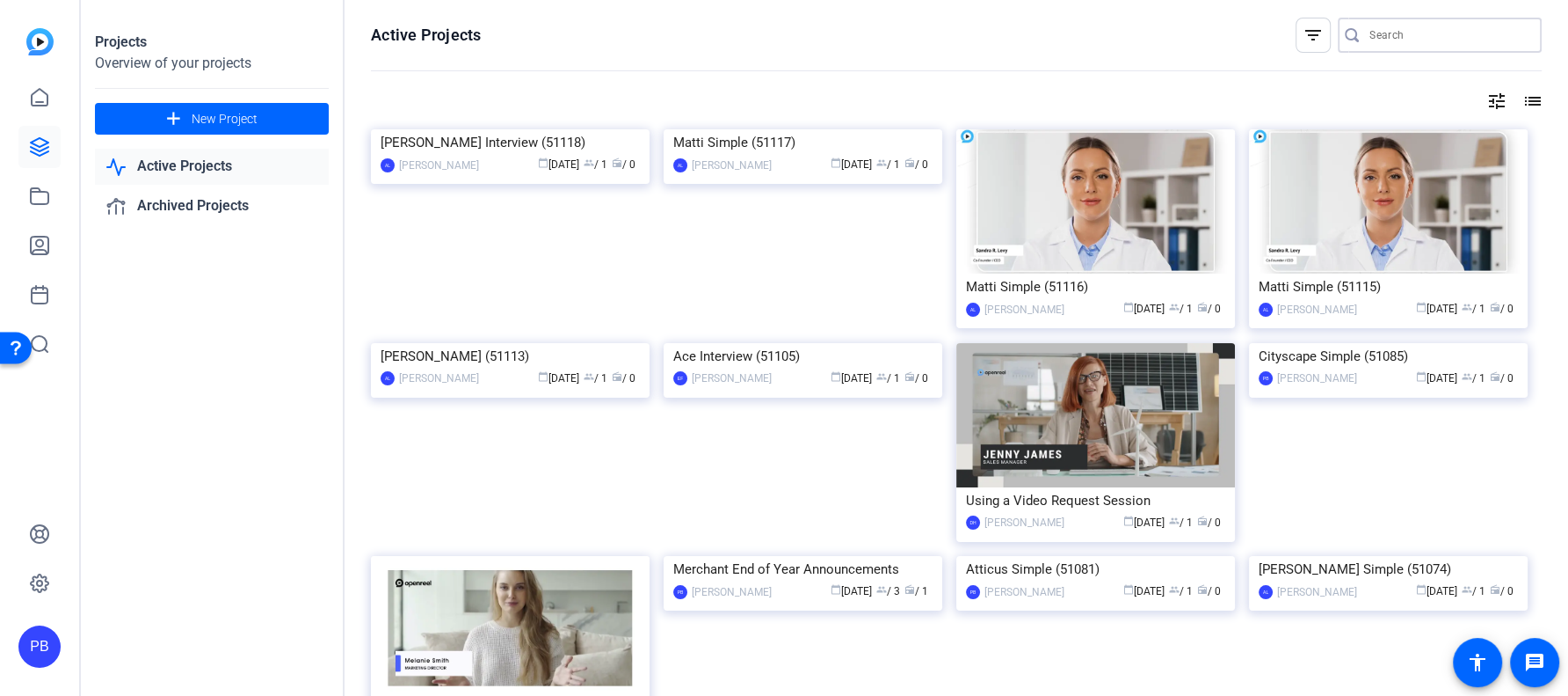
click at [1415, 32] on input "Search" at bounding box center [1448, 35] width 158 height 21
type input "Nunnery"
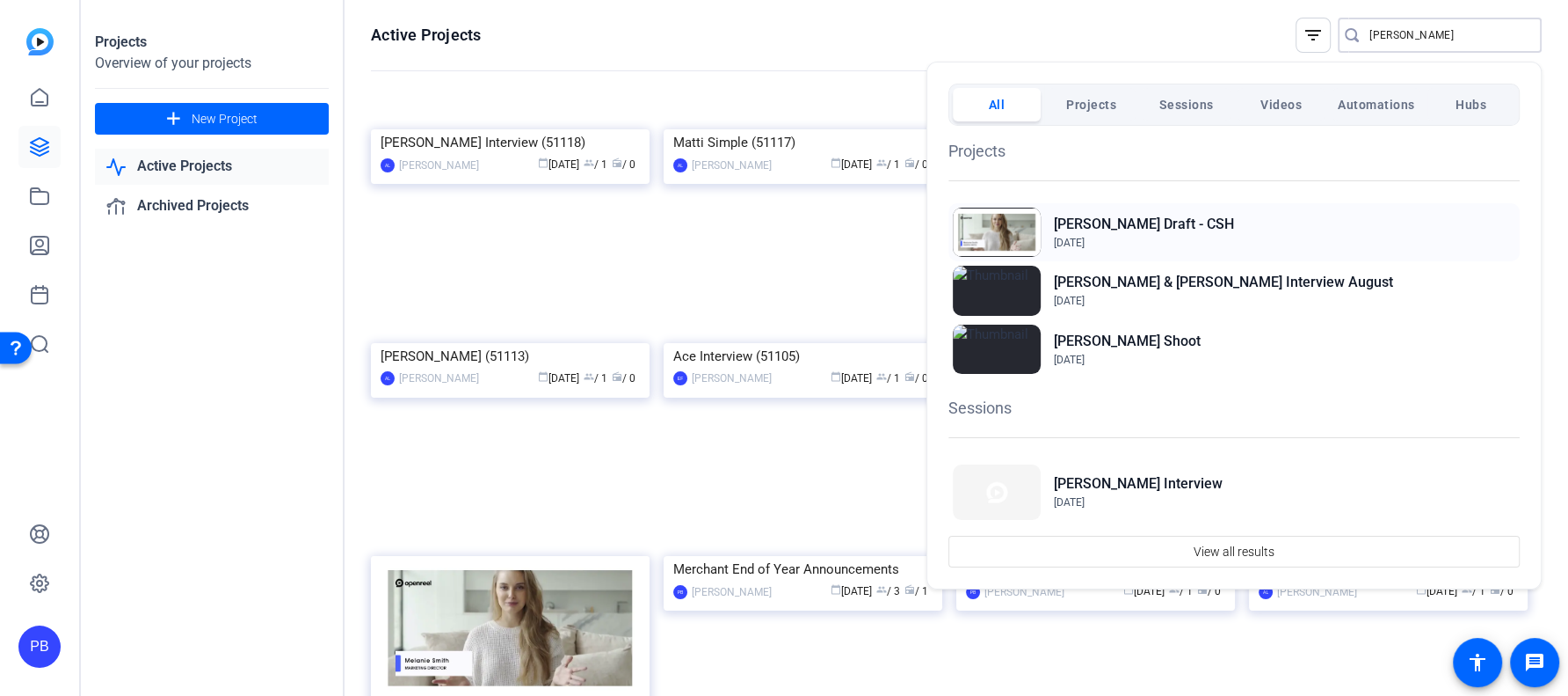
click at [1265, 234] on div "Dr. Nunnery Draft - CSH Aug 26, 2025" at bounding box center [1235, 232] width 572 height 58
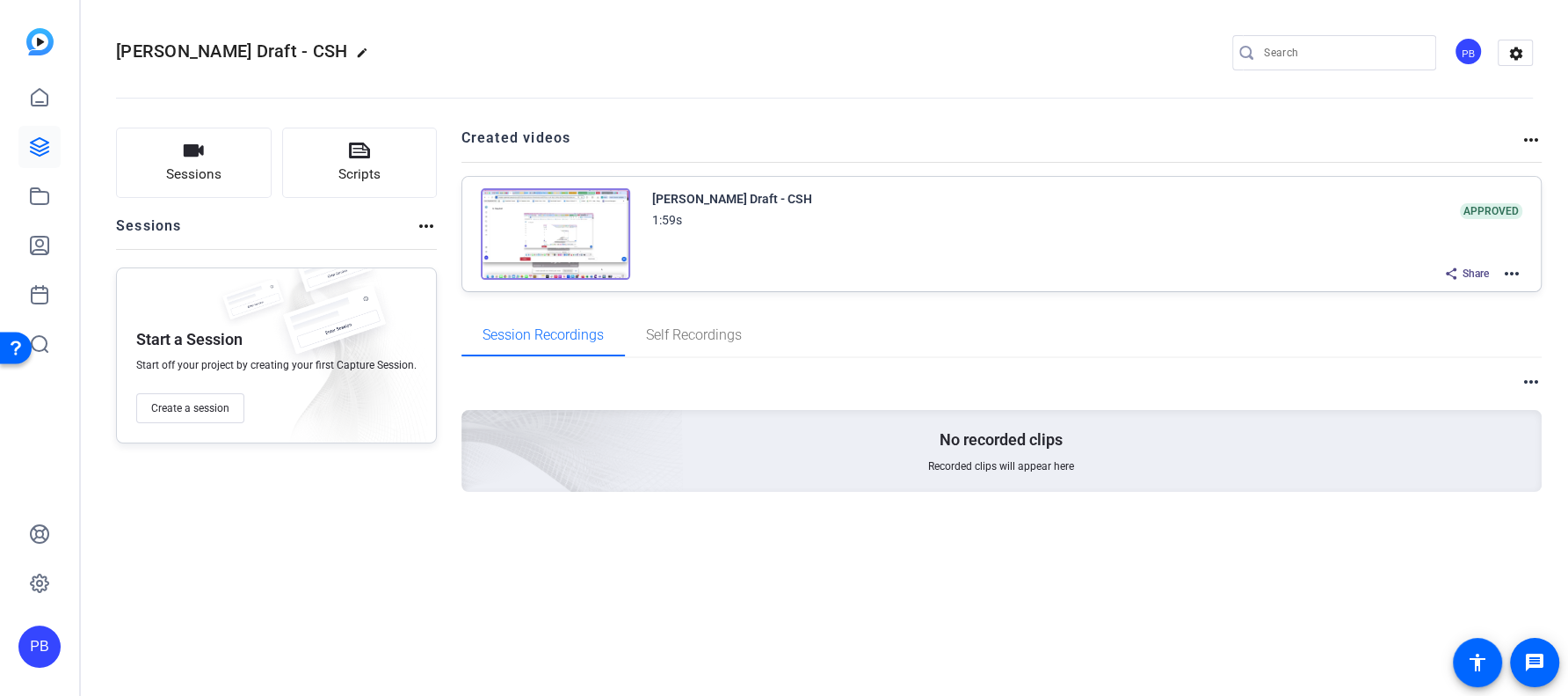
click at [1513, 273] on mat-icon "more_horiz" at bounding box center [1512, 274] width 21 height 21
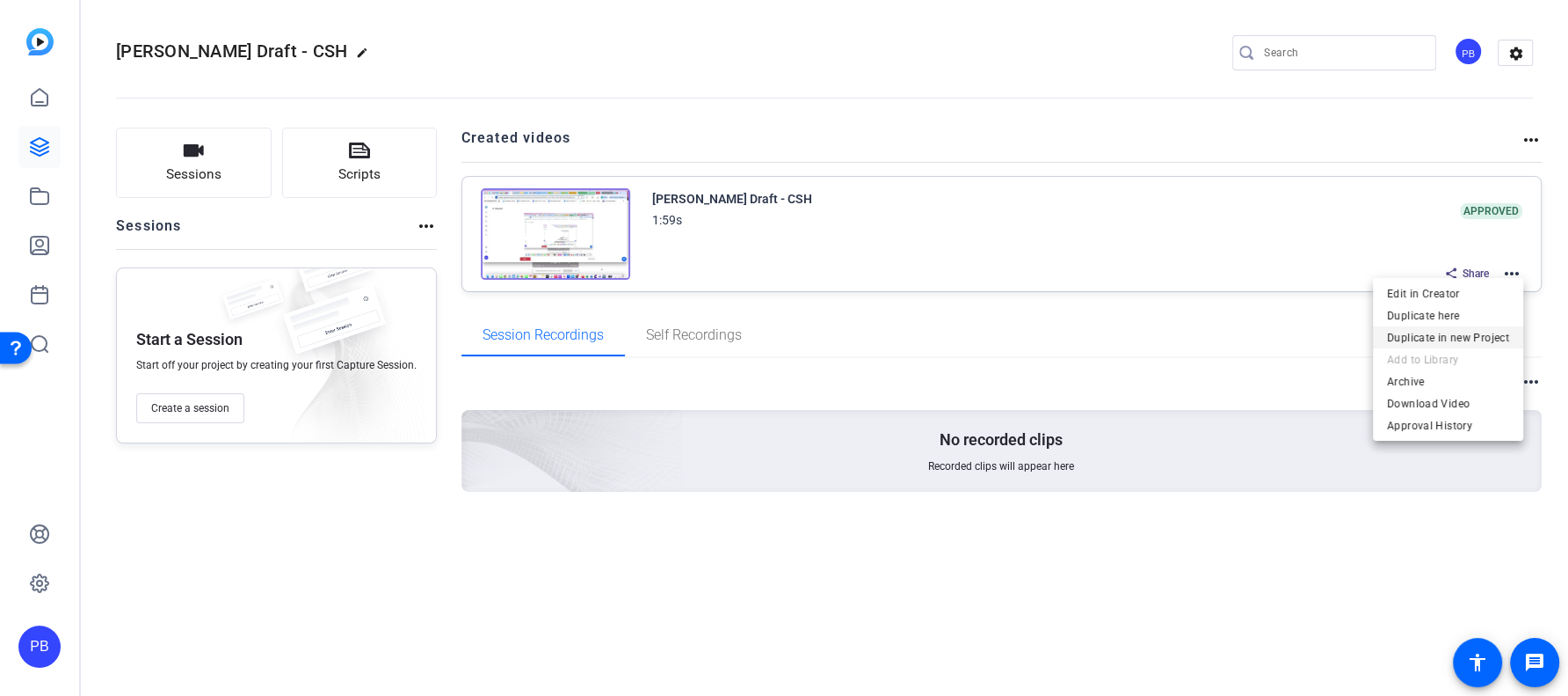
click at [1484, 333] on span "Duplicate in new Project" at bounding box center [1448, 338] width 122 height 21
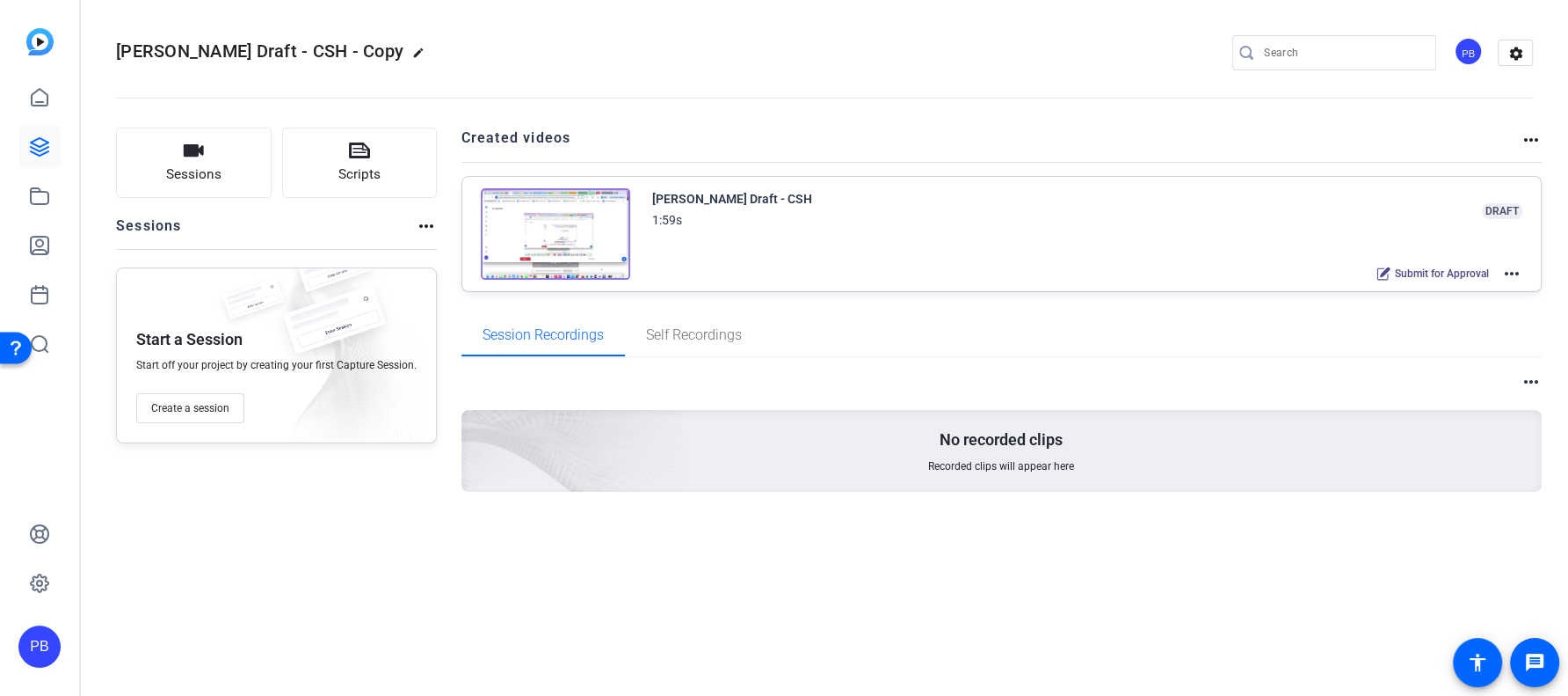
click at [230, 48] on span "[PERSON_NAME] Draft - CSH - Copy" at bounding box center [259, 51] width 288 height 21
click at [412, 51] on mat-icon "edit" at bounding box center [423, 57] width 21 height 21
click at [128, 55] on div "[PERSON_NAME] Draft - CSH - Copy" at bounding box center [187, 53] width 143 height 28
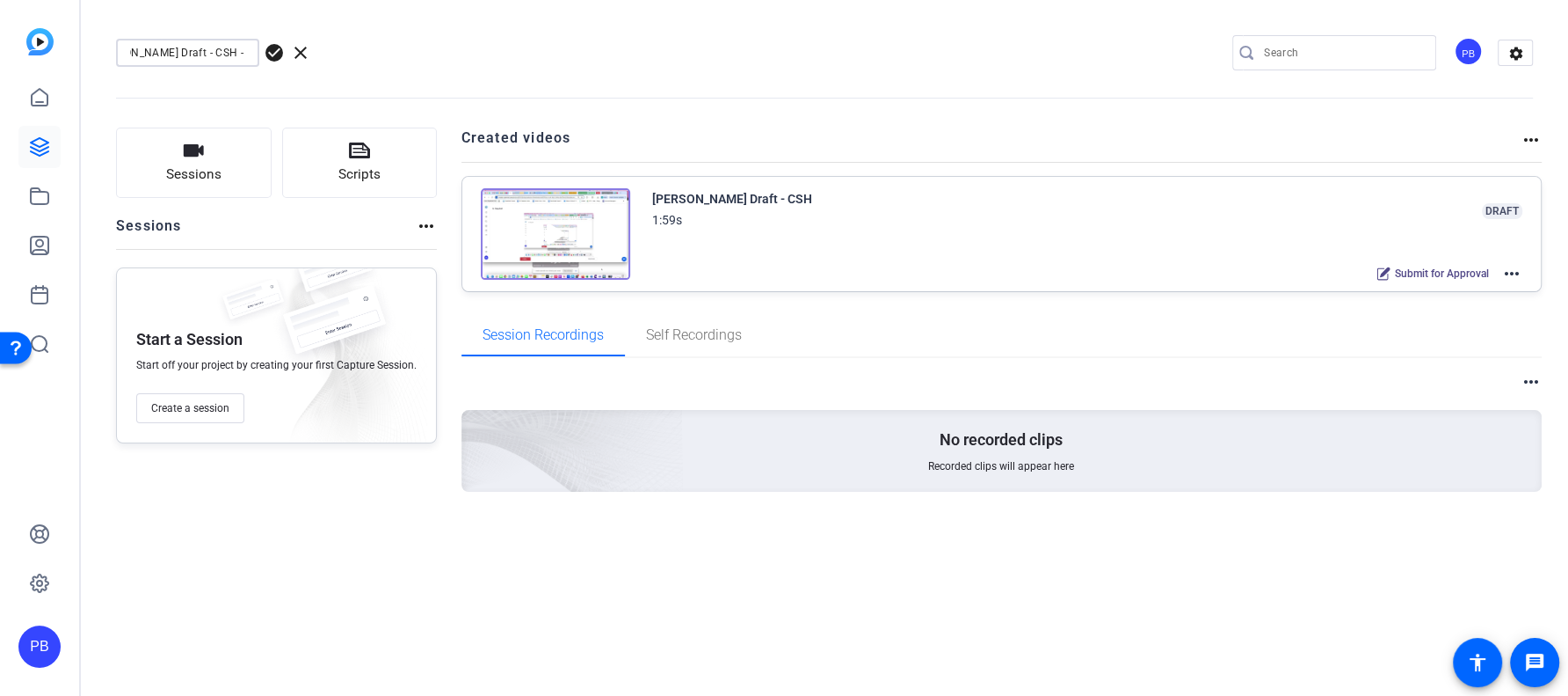
click at [134, 56] on input "[PERSON_NAME] Draft - CSH - Copy" at bounding box center [187, 53] width 115 height 21
type input "Reaction from [PERSON_NAME] - CSH"
click at [277, 51] on span "check_circle" at bounding box center [274, 53] width 21 height 21
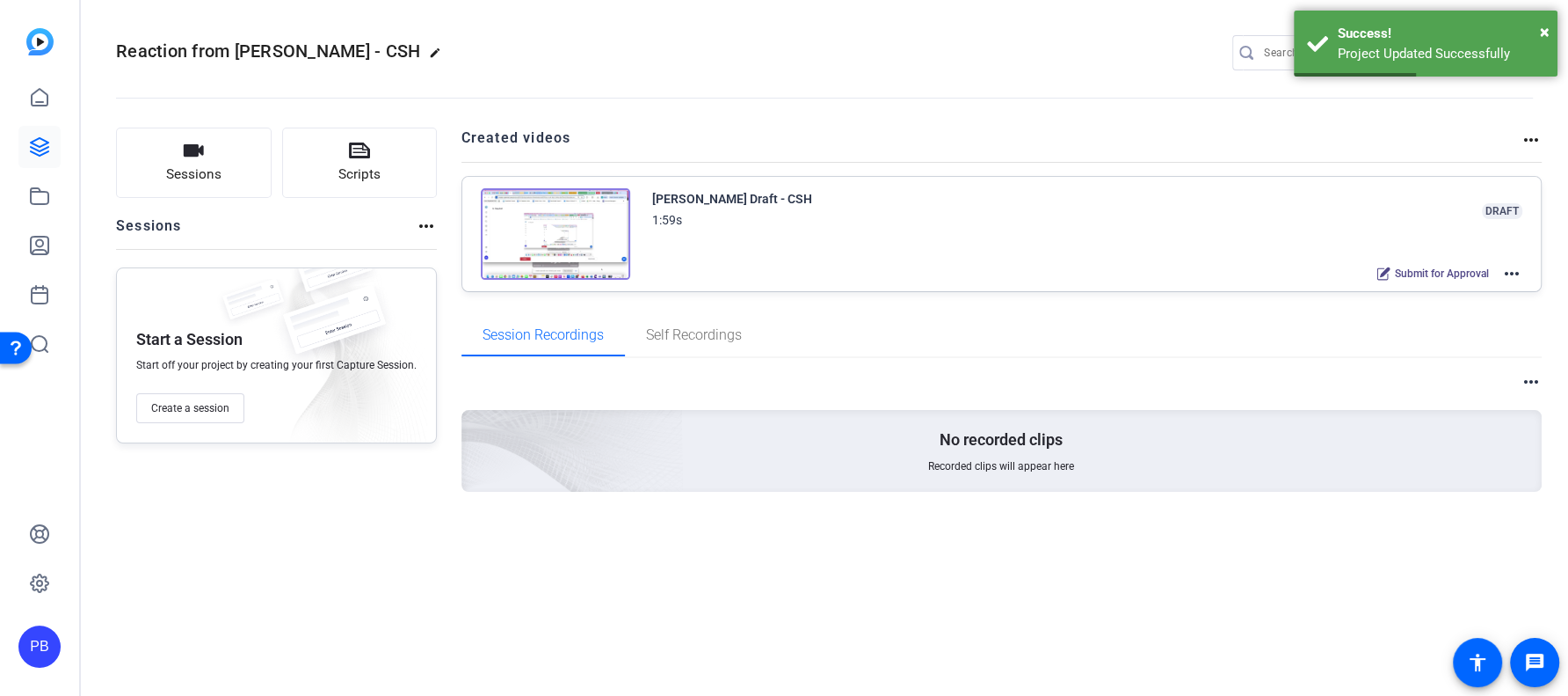
click at [1509, 273] on mat-icon "more_horiz" at bounding box center [1512, 274] width 21 height 21
click at [0, 0] on span "Edit in Creator" at bounding box center [0, 0] width 0 height 0
